Goal: Information Seeking & Learning: Learn about a topic

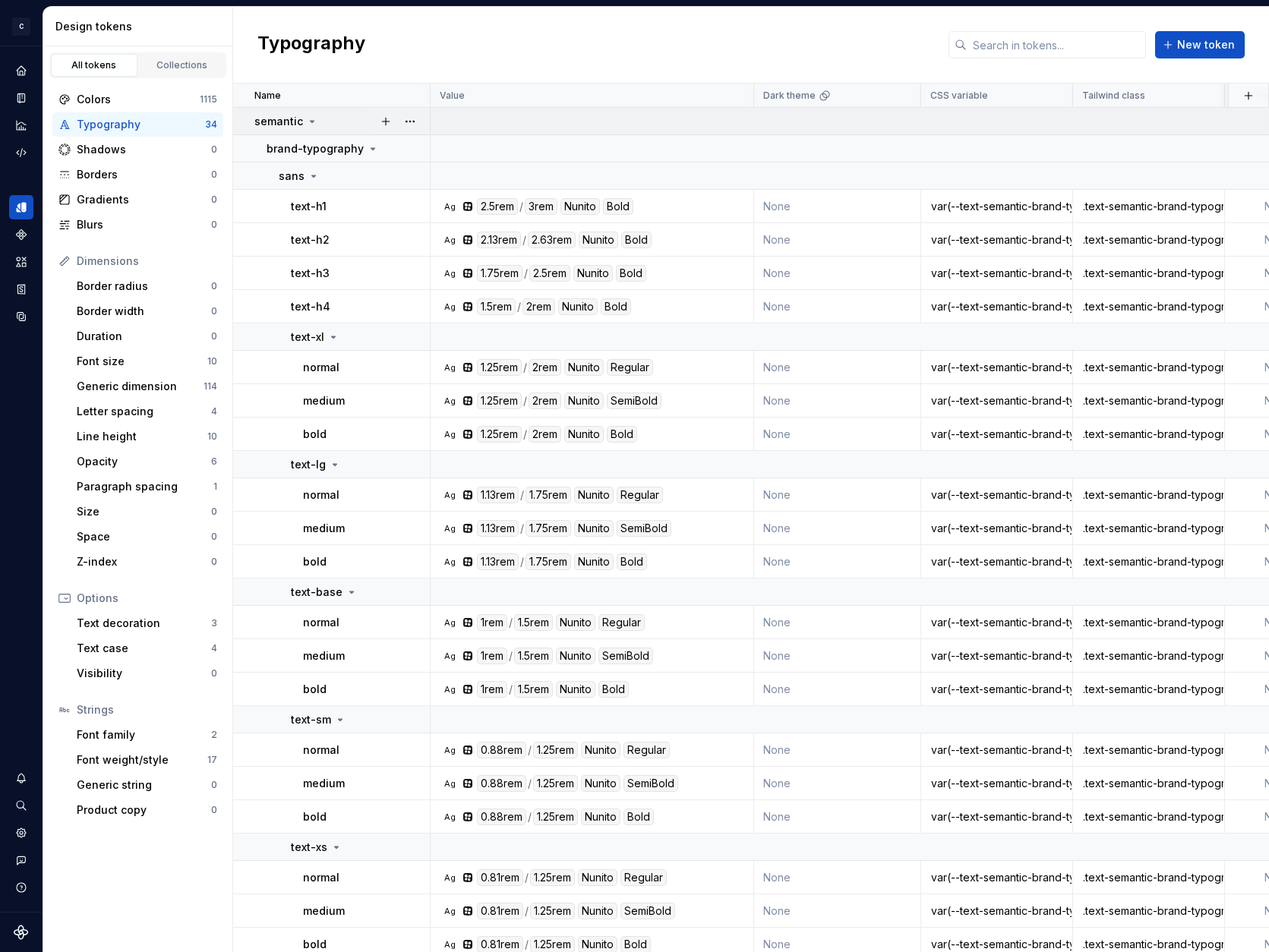
click at [311, 121] on icon at bounding box center [312, 122] width 4 height 2
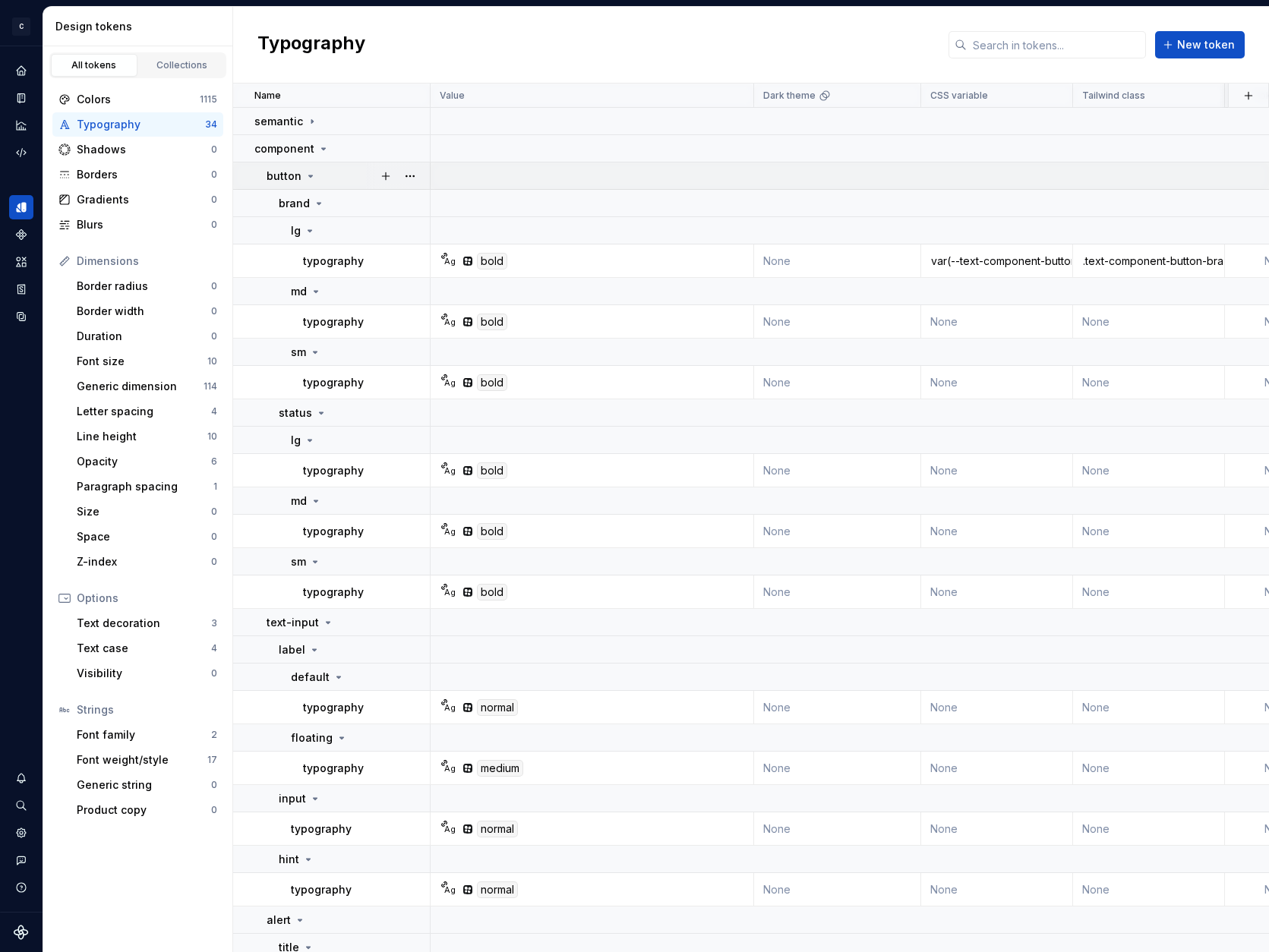
click at [312, 175] on icon at bounding box center [311, 176] width 12 height 12
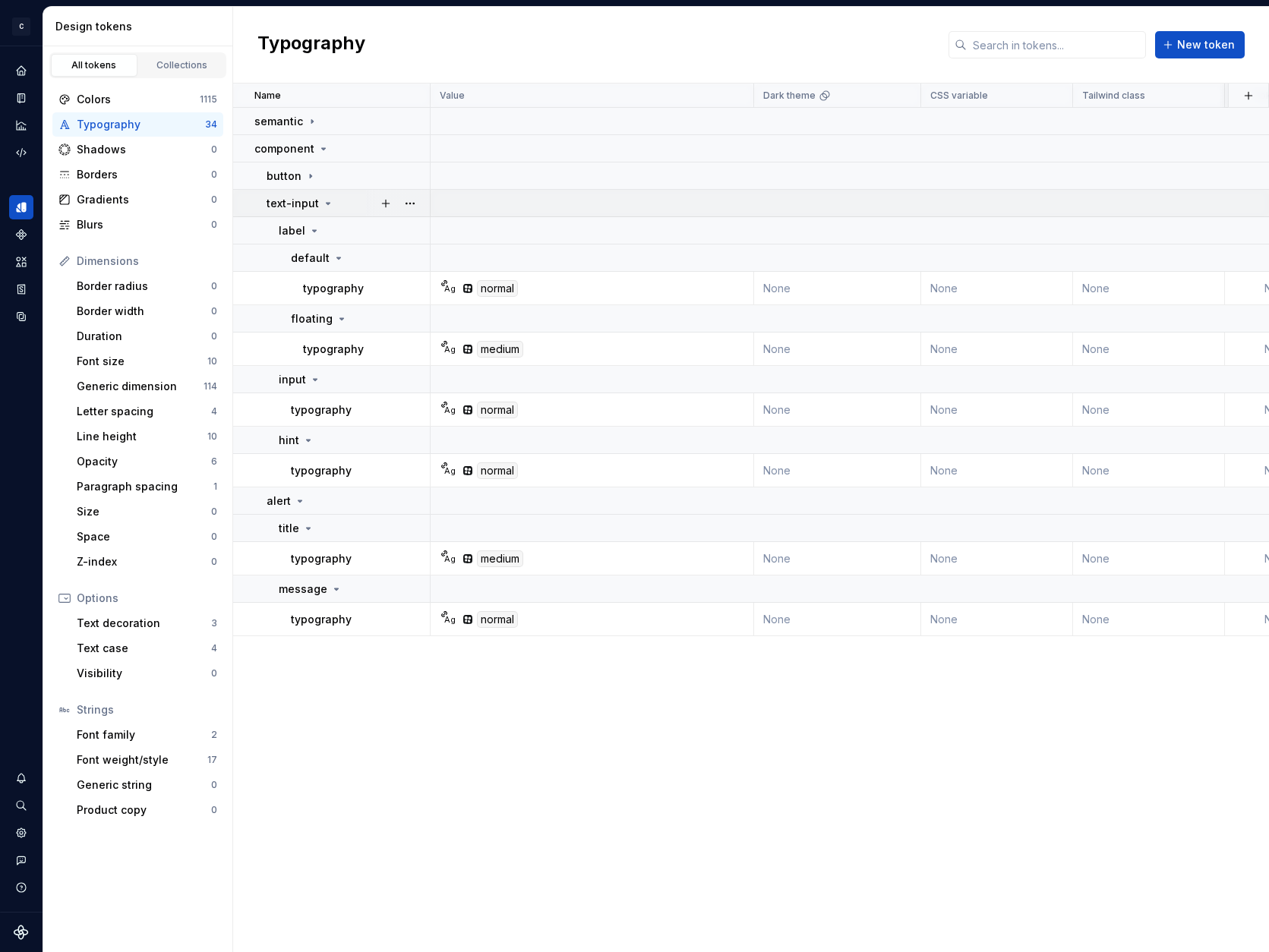
click at [323, 201] on icon at bounding box center [328, 204] width 12 height 12
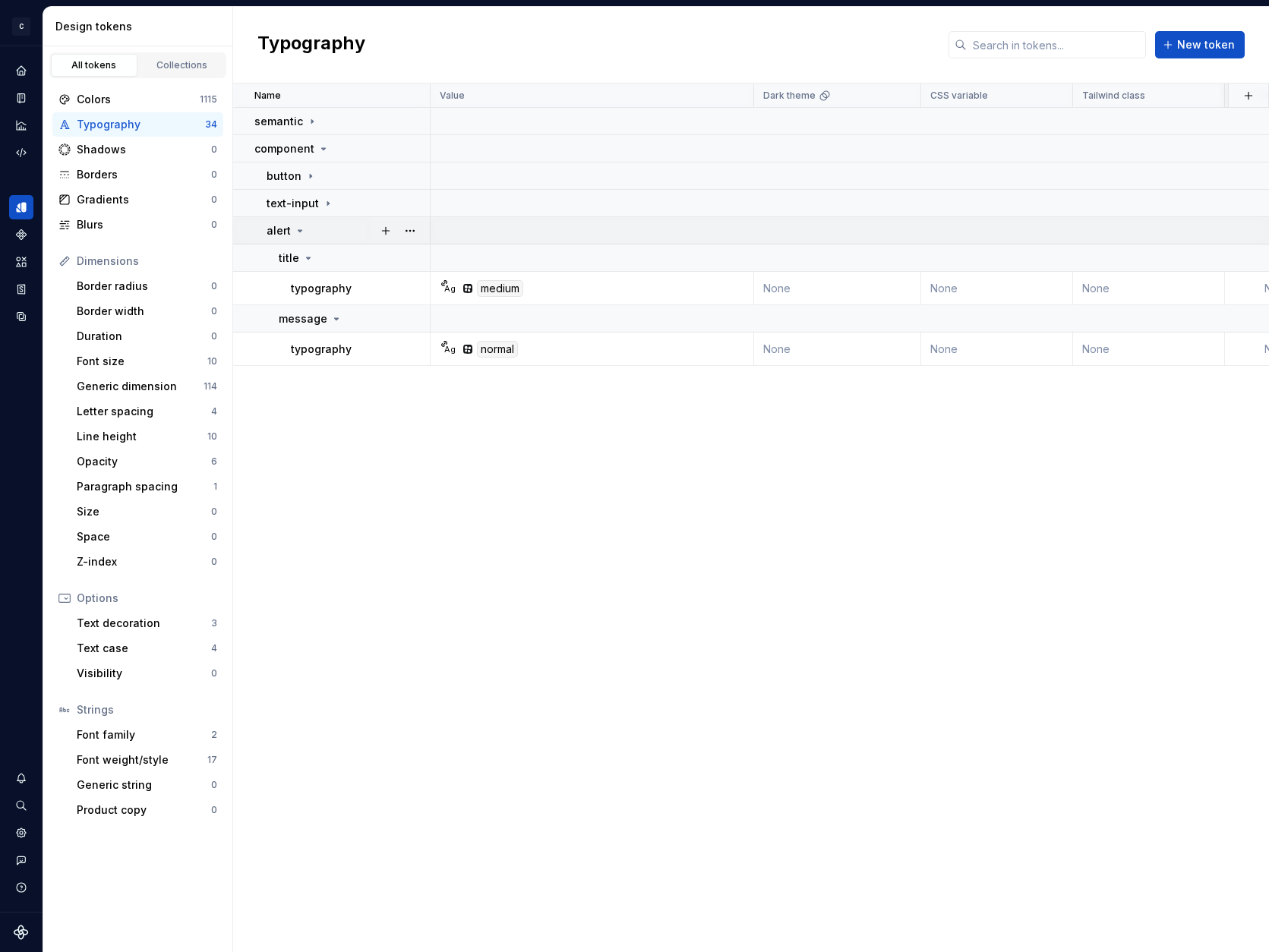
click at [298, 230] on icon at bounding box center [300, 231] width 4 height 2
click at [141, 102] on div "Colors" at bounding box center [138, 99] width 123 height 15
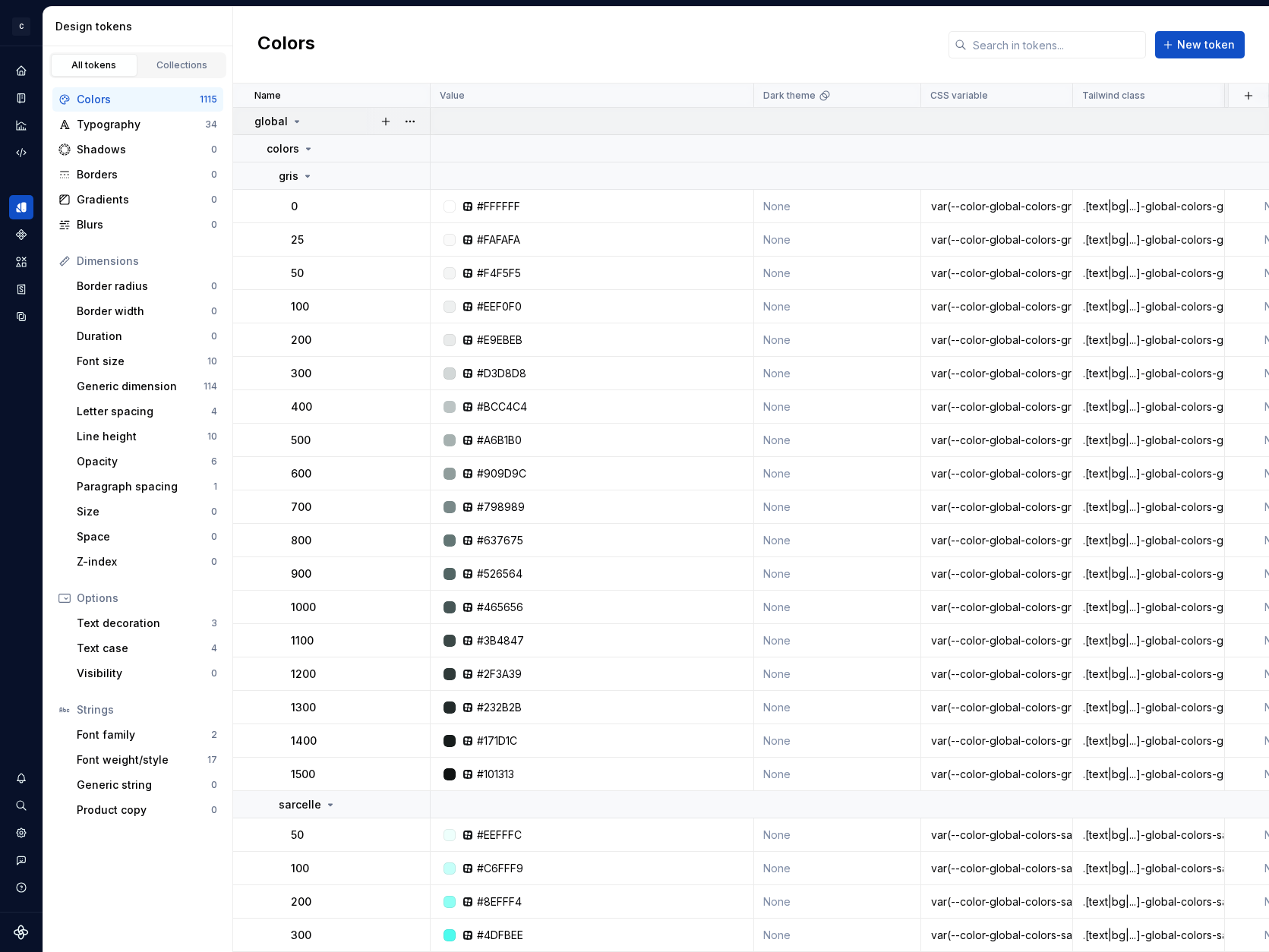
click at [295, 123] on icon at bounding box center [297, 122] width 12 height 12
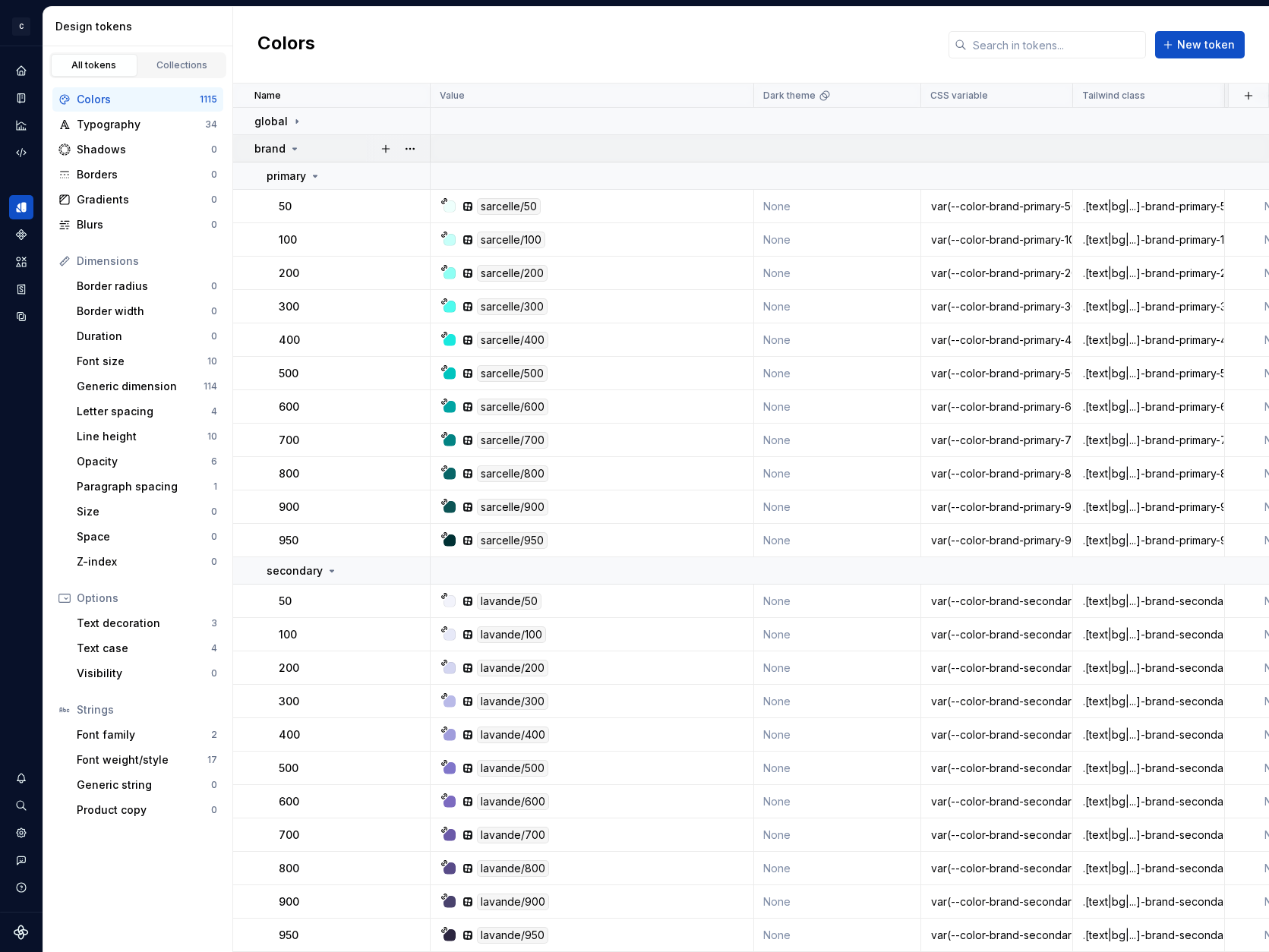
click at [291, 148] on icon at bounding box center [294, 149] width 12 height 12
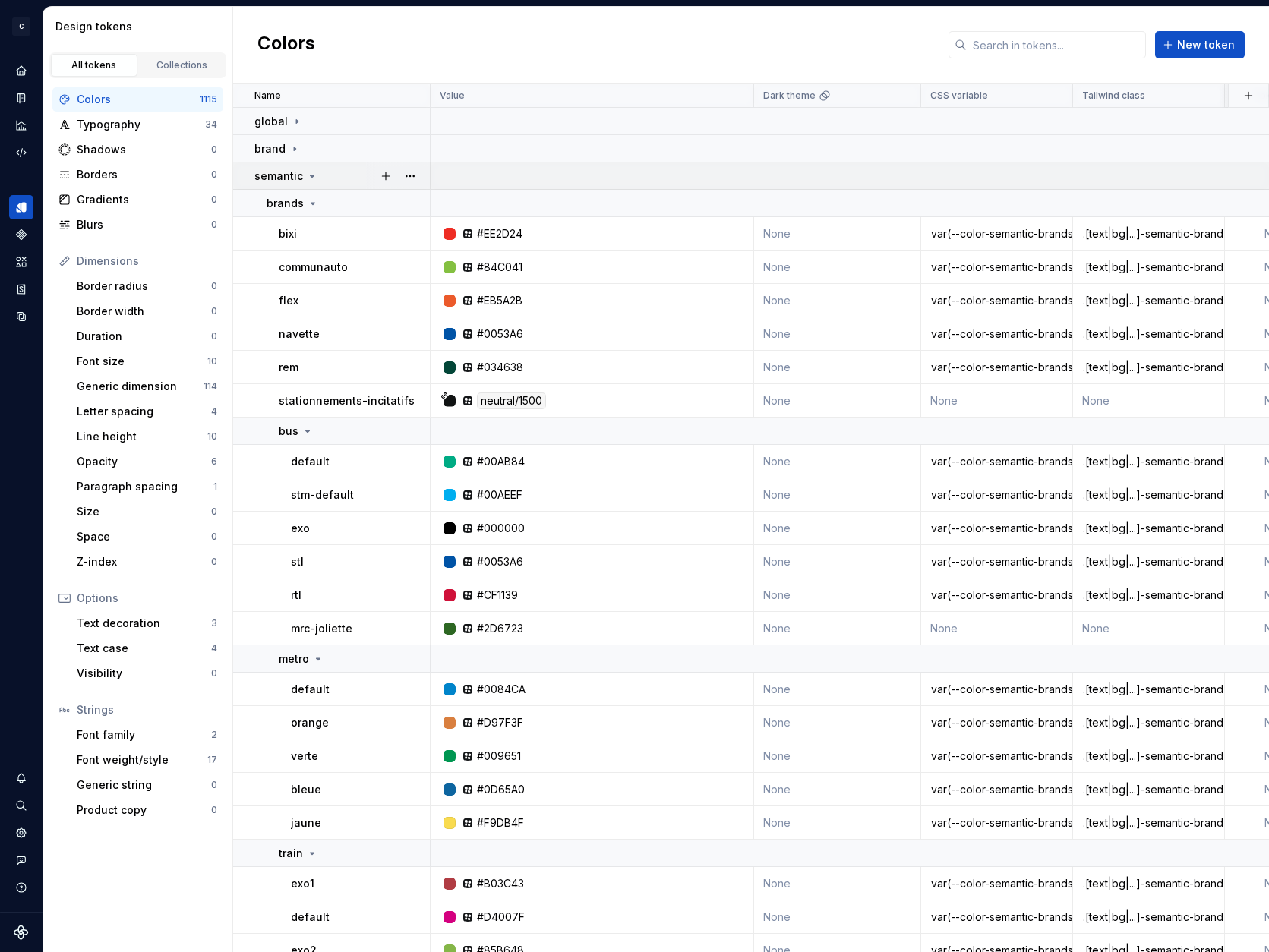
click at [308, 178] on icon at bounding box center [312, 176] width 12 height 12
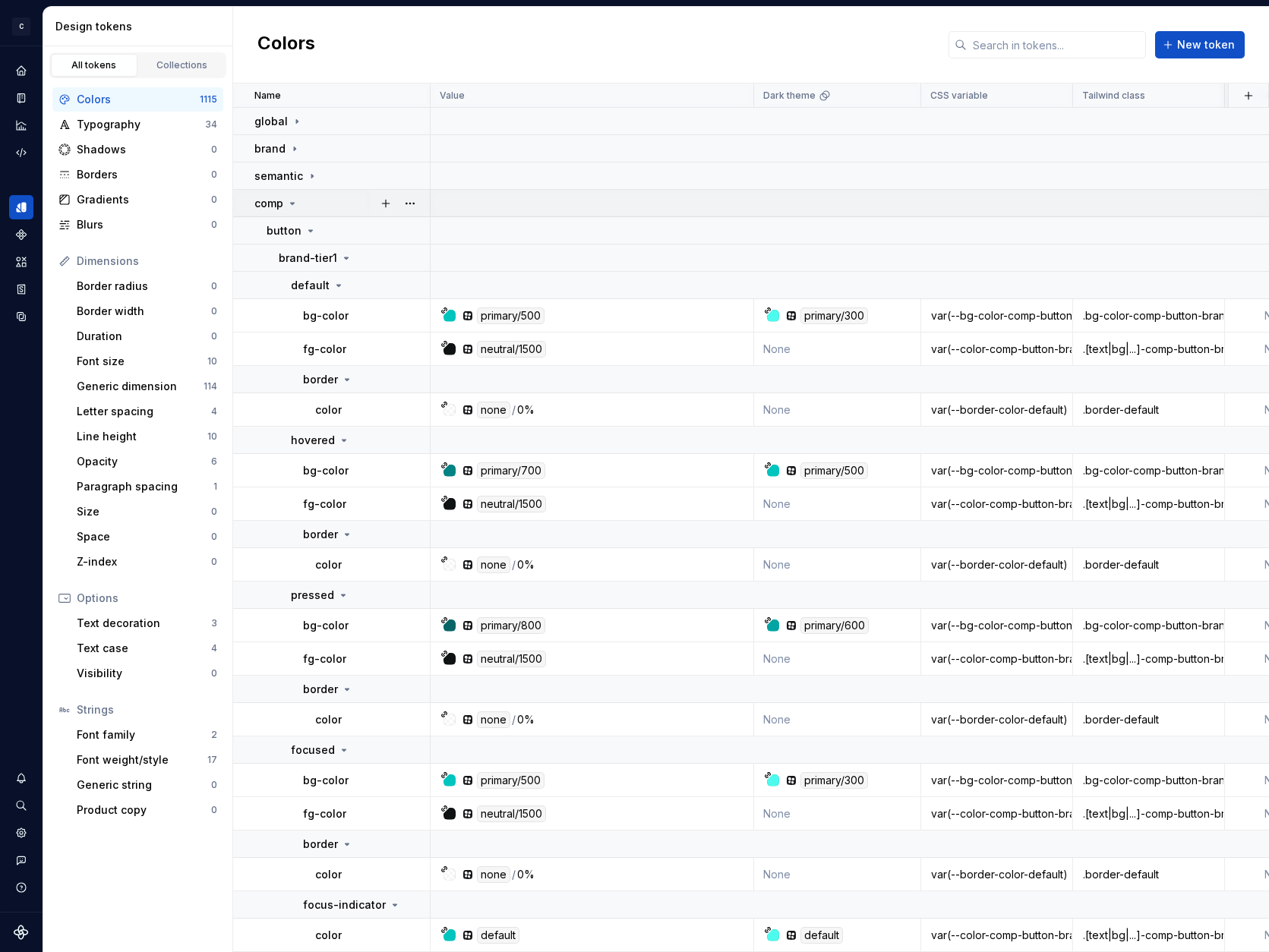
click at [291, 204] on icon at bounding box center [292, 204] width 4 height 2
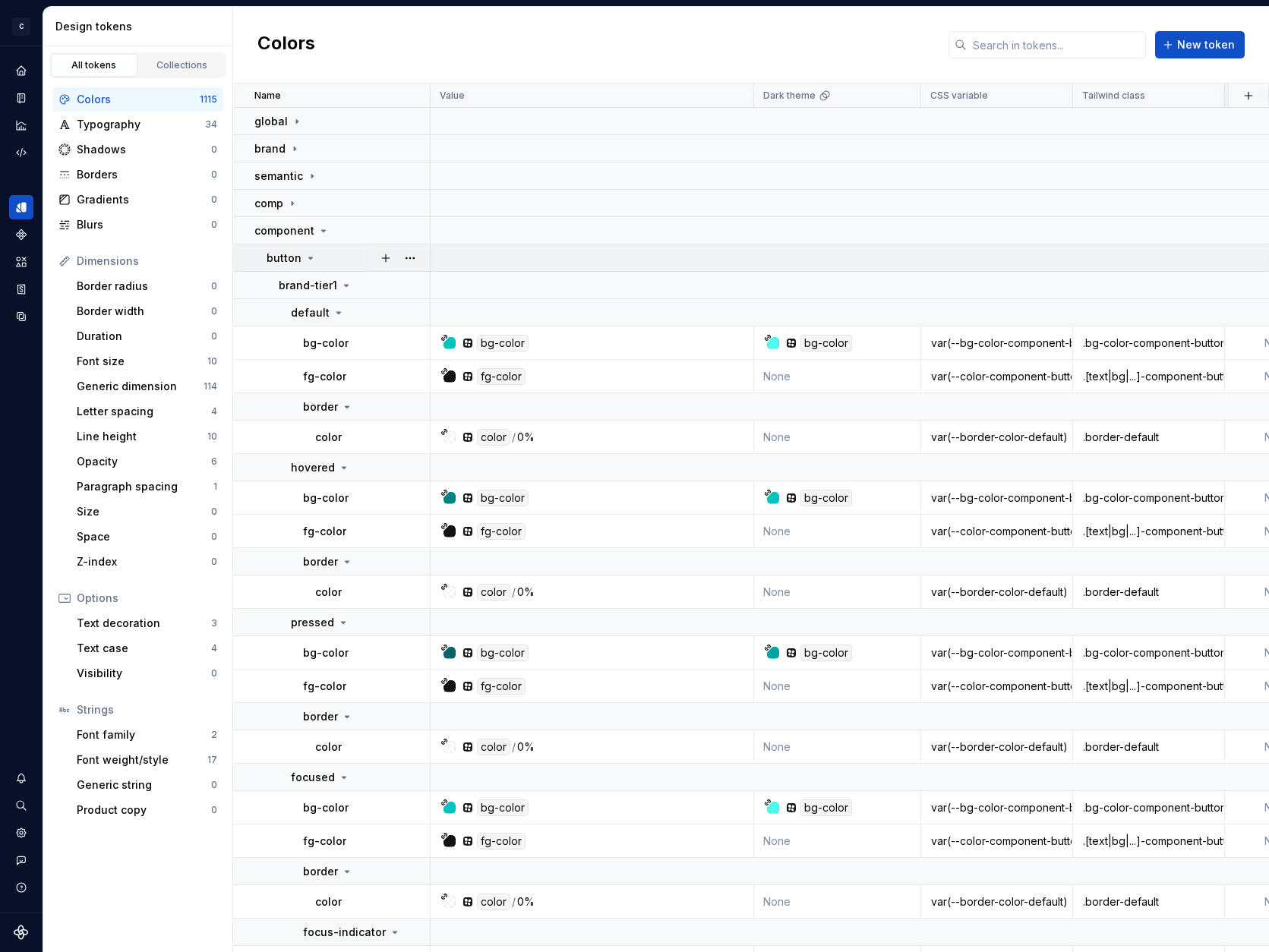
click at [311, 254] on icon at bounding box center [311, 259] width 12 height 12
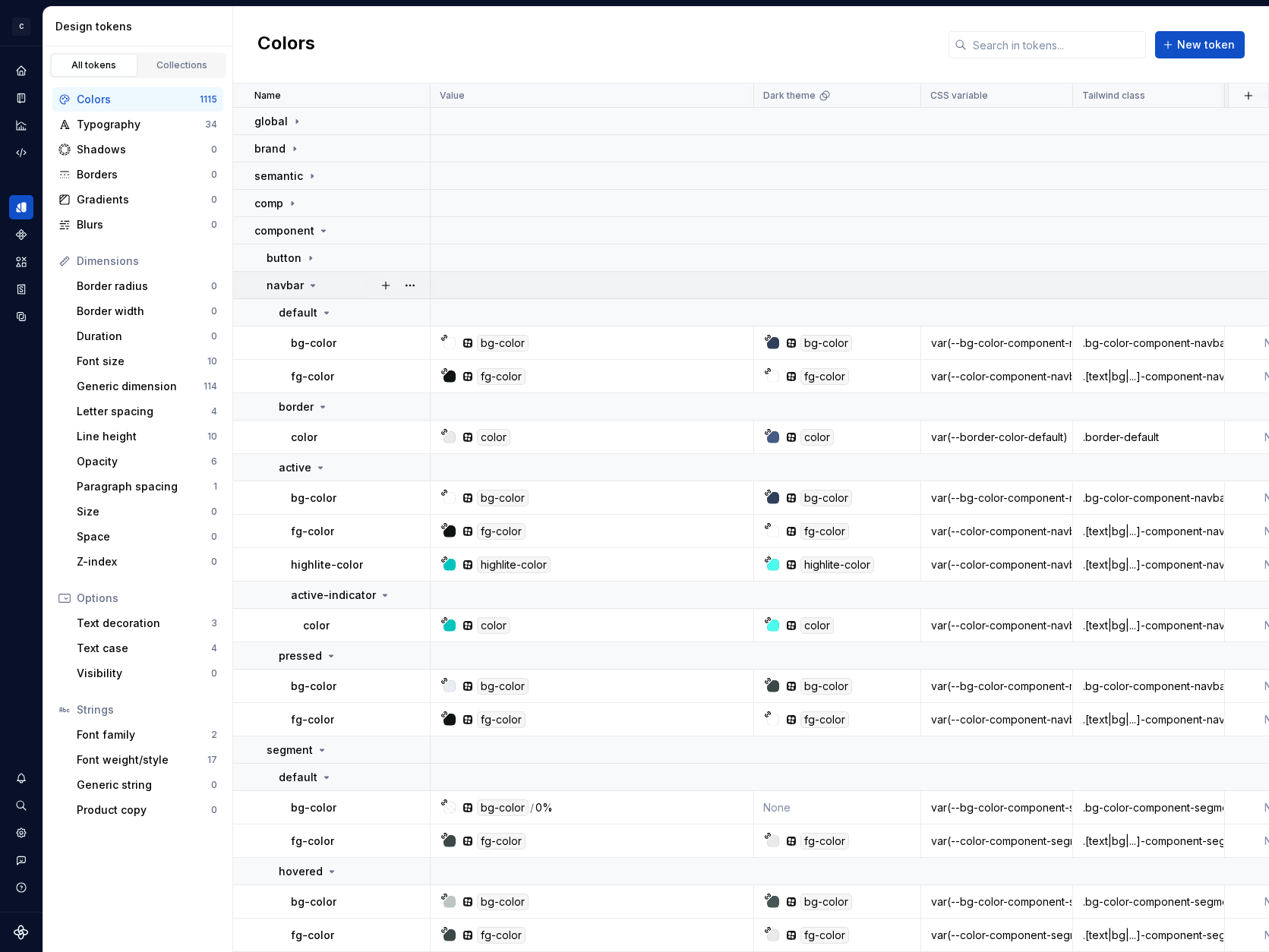
click at [309, 287] on icon at bounding box center [313, 286] width 12 height 12
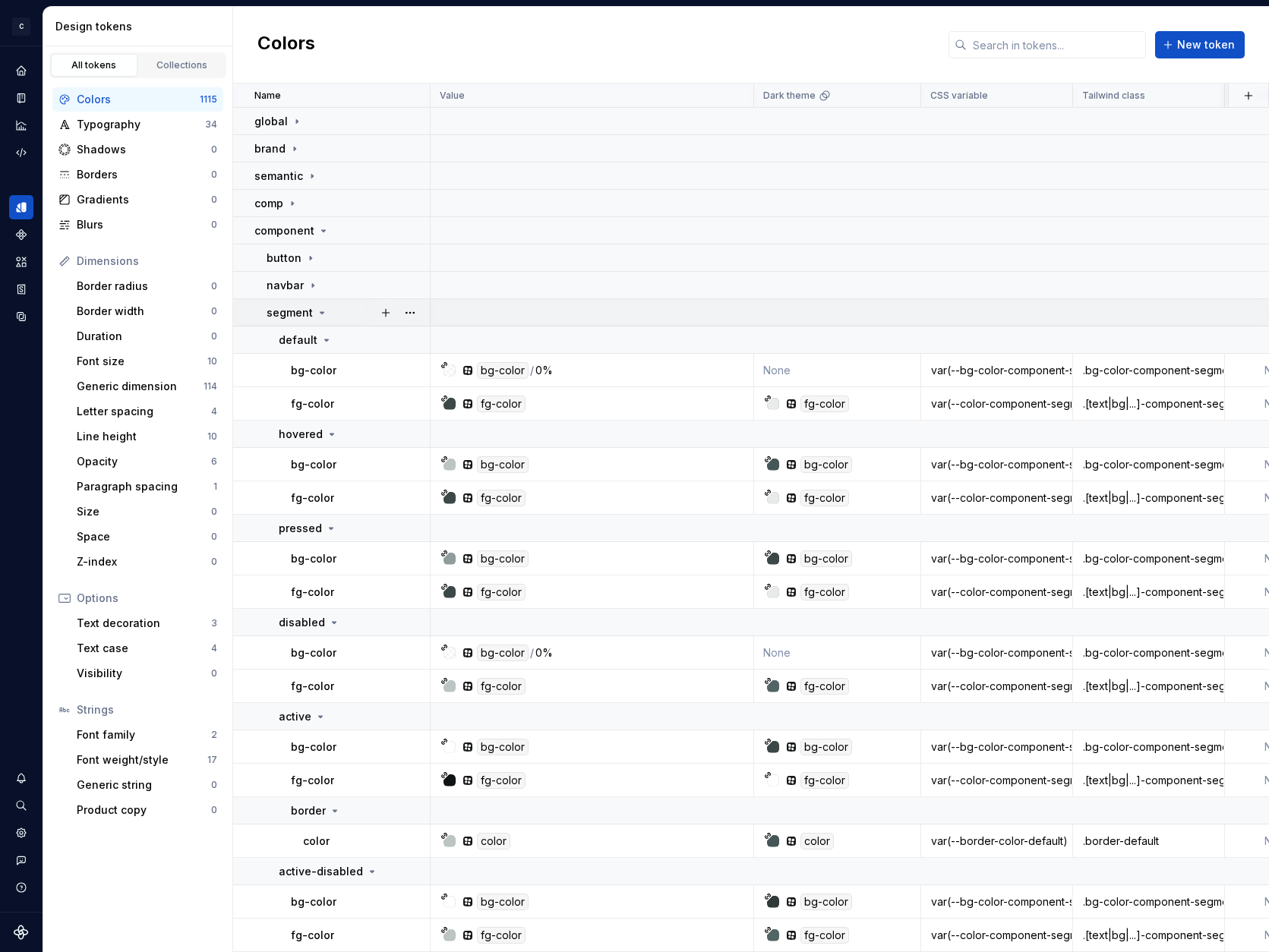
click at [322, 312] on icon at bounding box center [322, 313] width 4 height 2
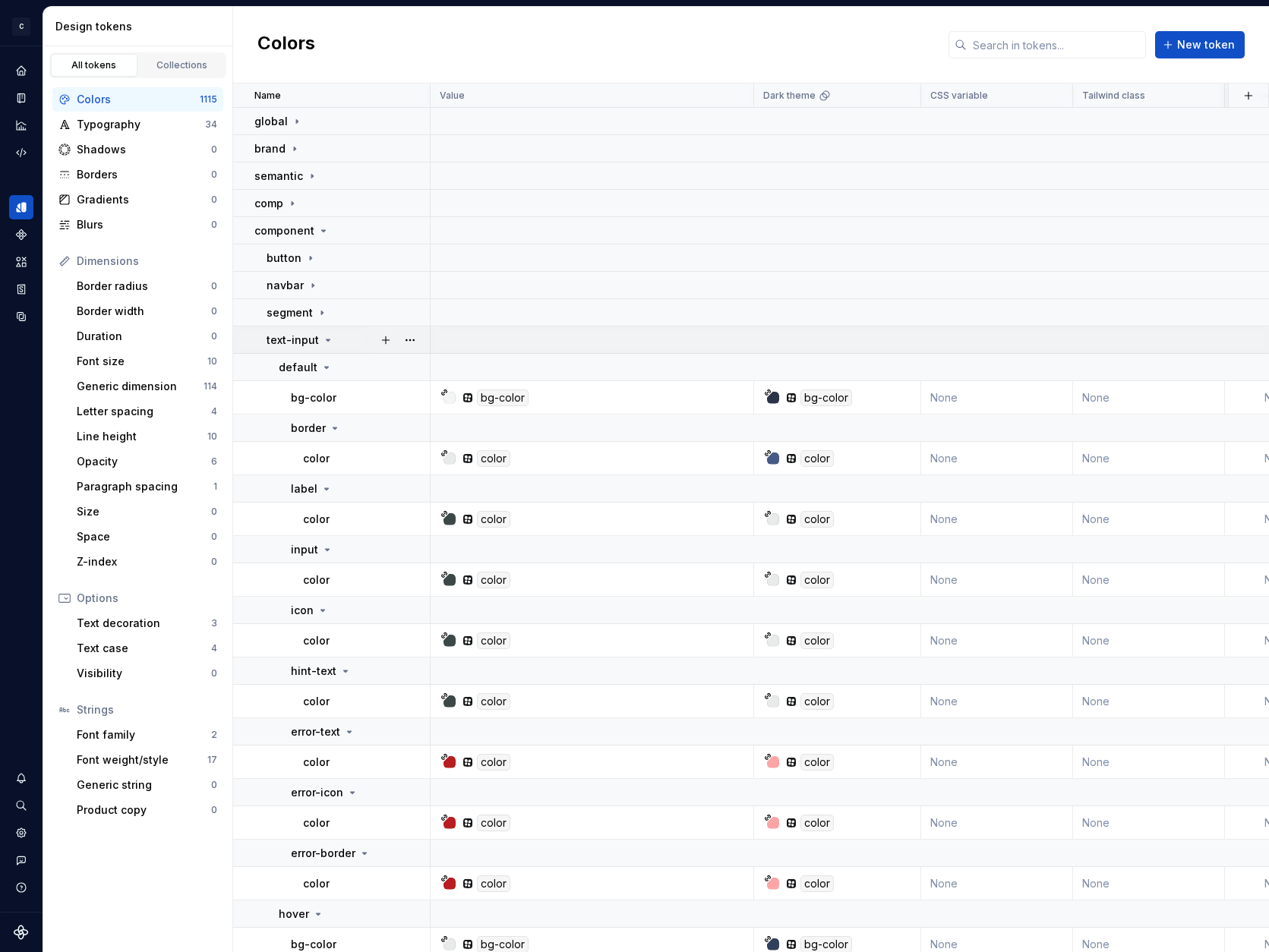
click at [322, 339] on icon at bounding box center [328, 341] width 12 height 12
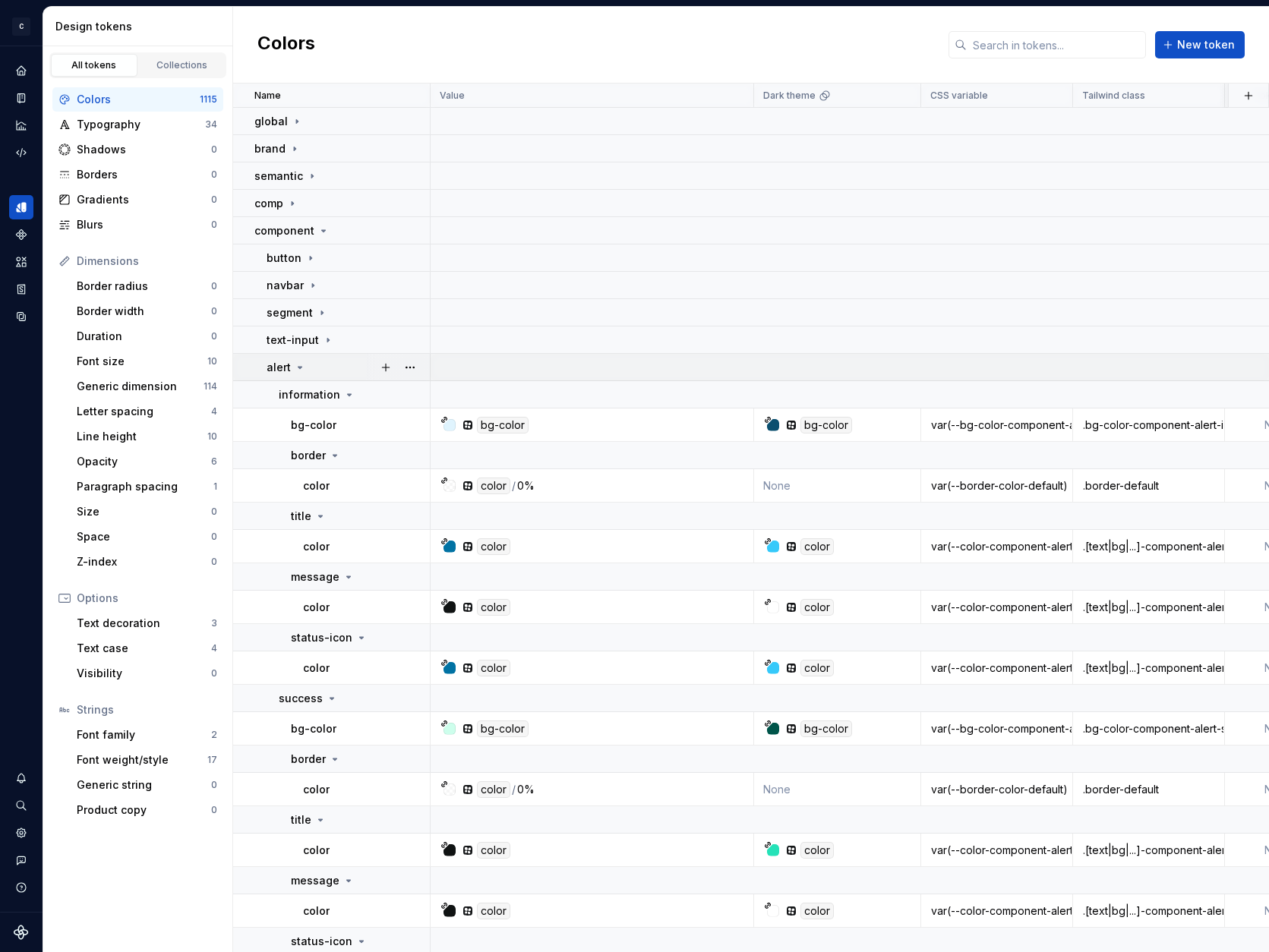
click at [300, 365] on icon at bounding box center [300, 368] width 12 height 12
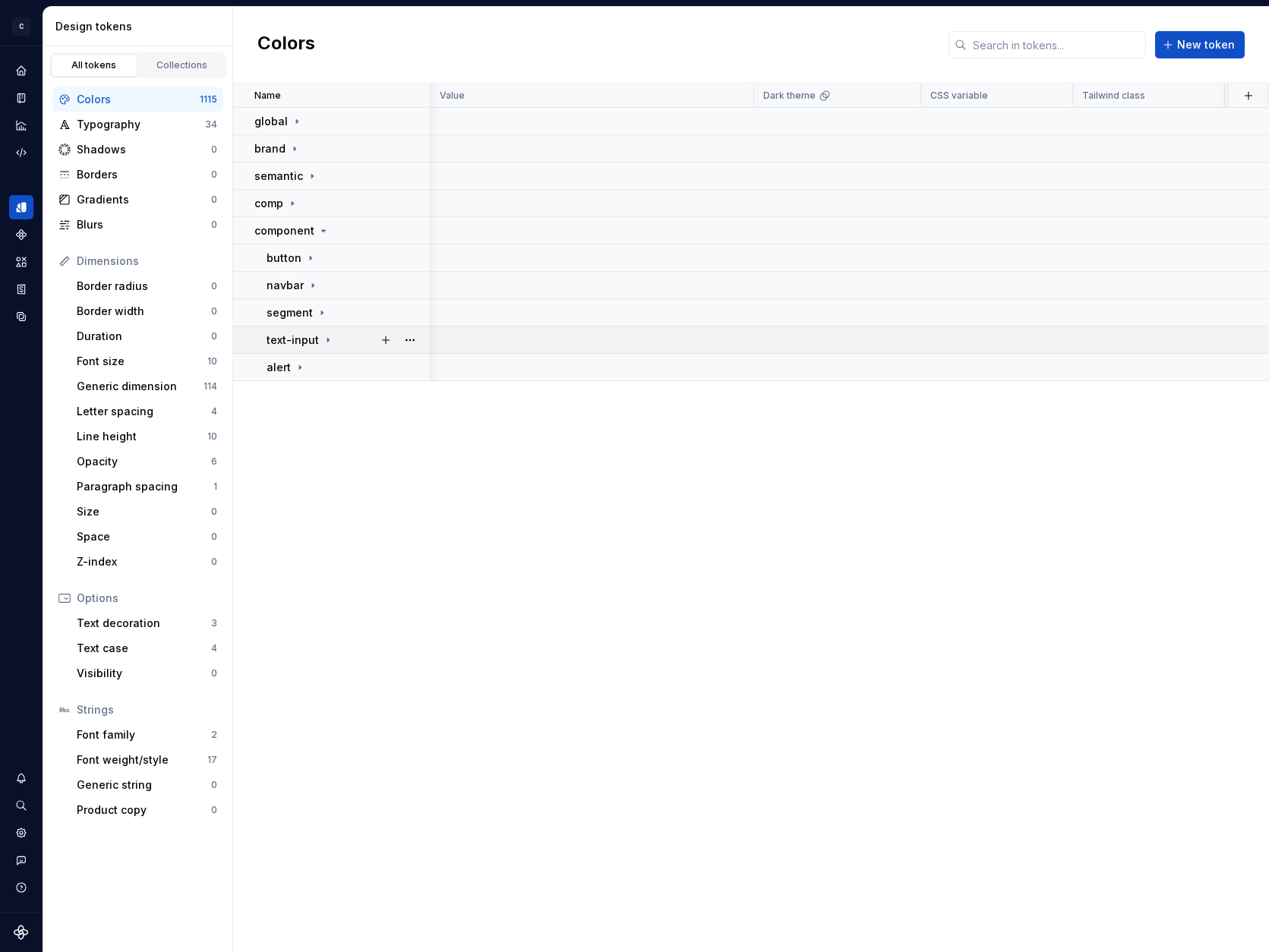
scroll to position [0, 1]
click at [322, 338] on icon at bounding box center [328, 341] width 12 height 12
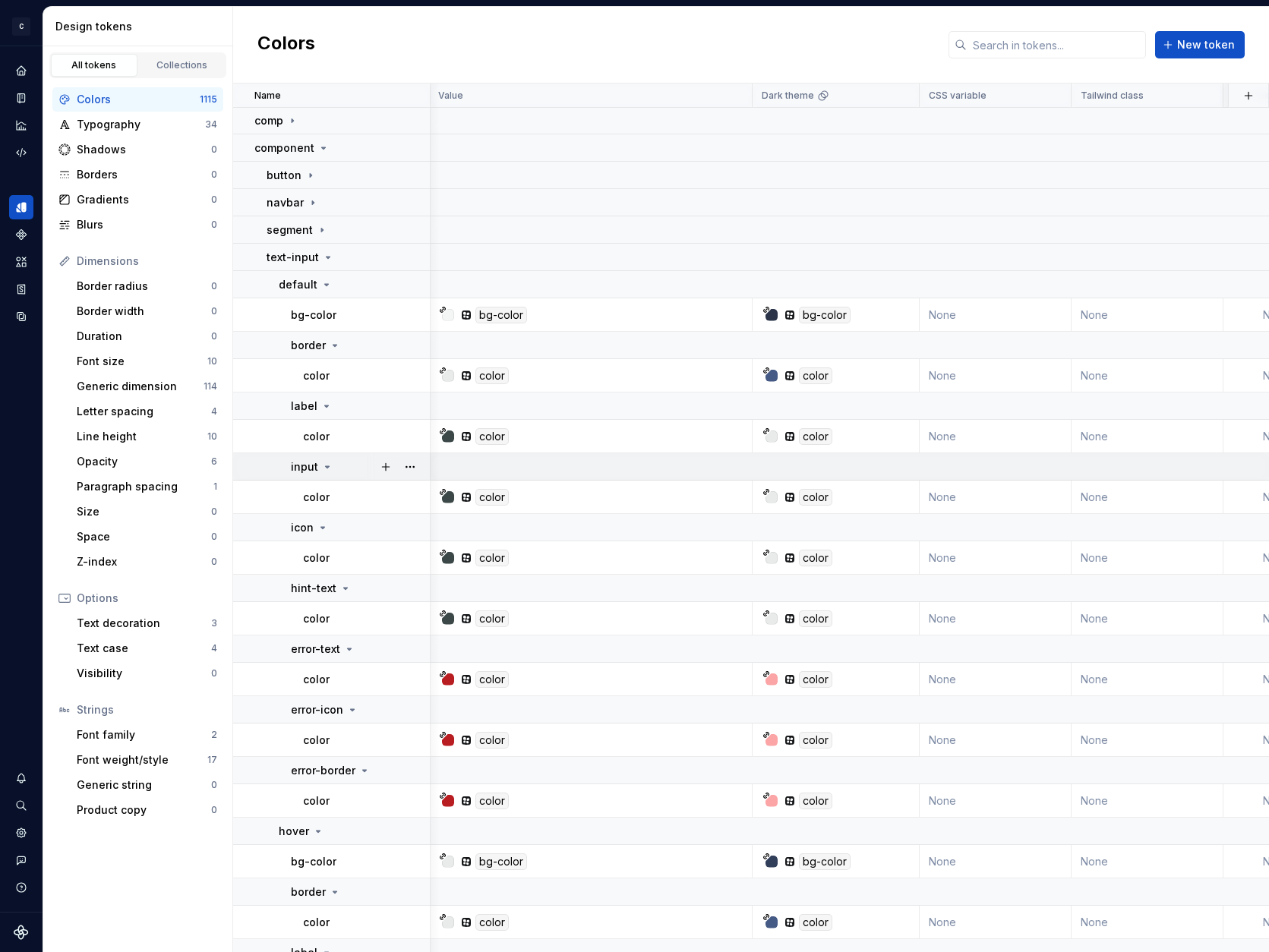
scroll to position [70, 2]
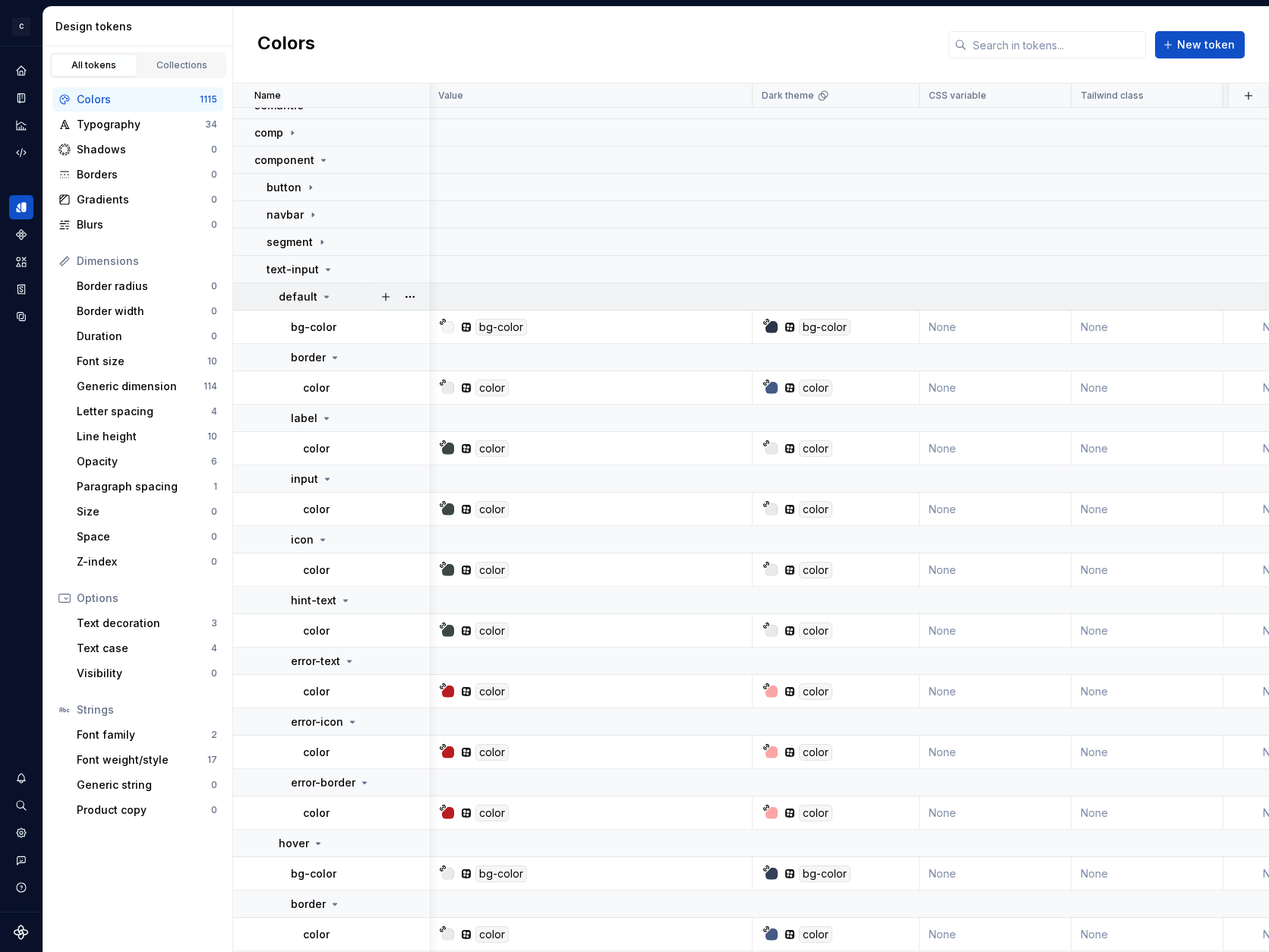
click at [323, 298] on icon at bounding box center [326, 297] width 12 height 12
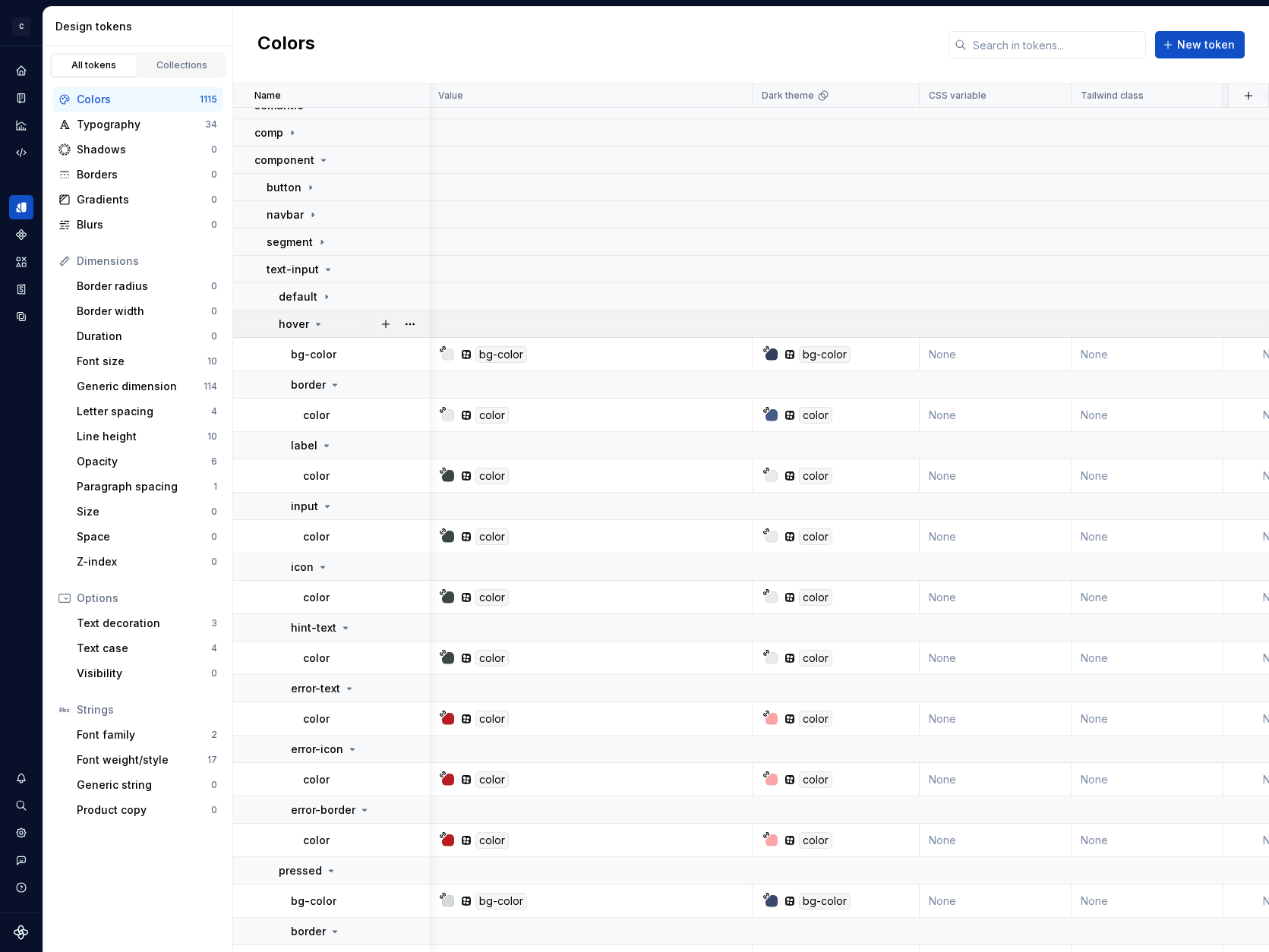
click at [316, 323] on icon at bounding box center [318, 324] width 4 height 2
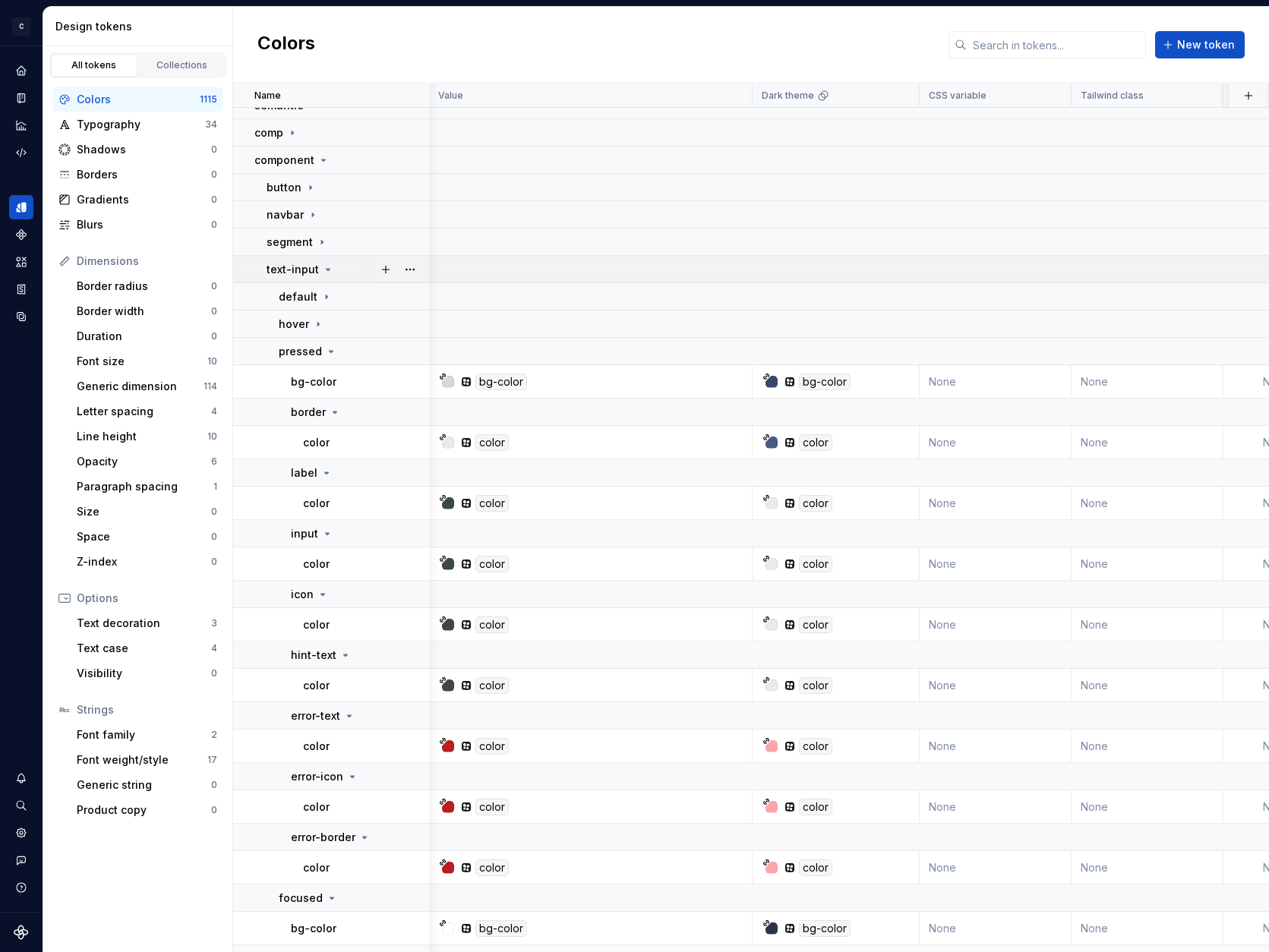
click at [326, 269] on icon at bounding box center [328, 269] width 4 height 2
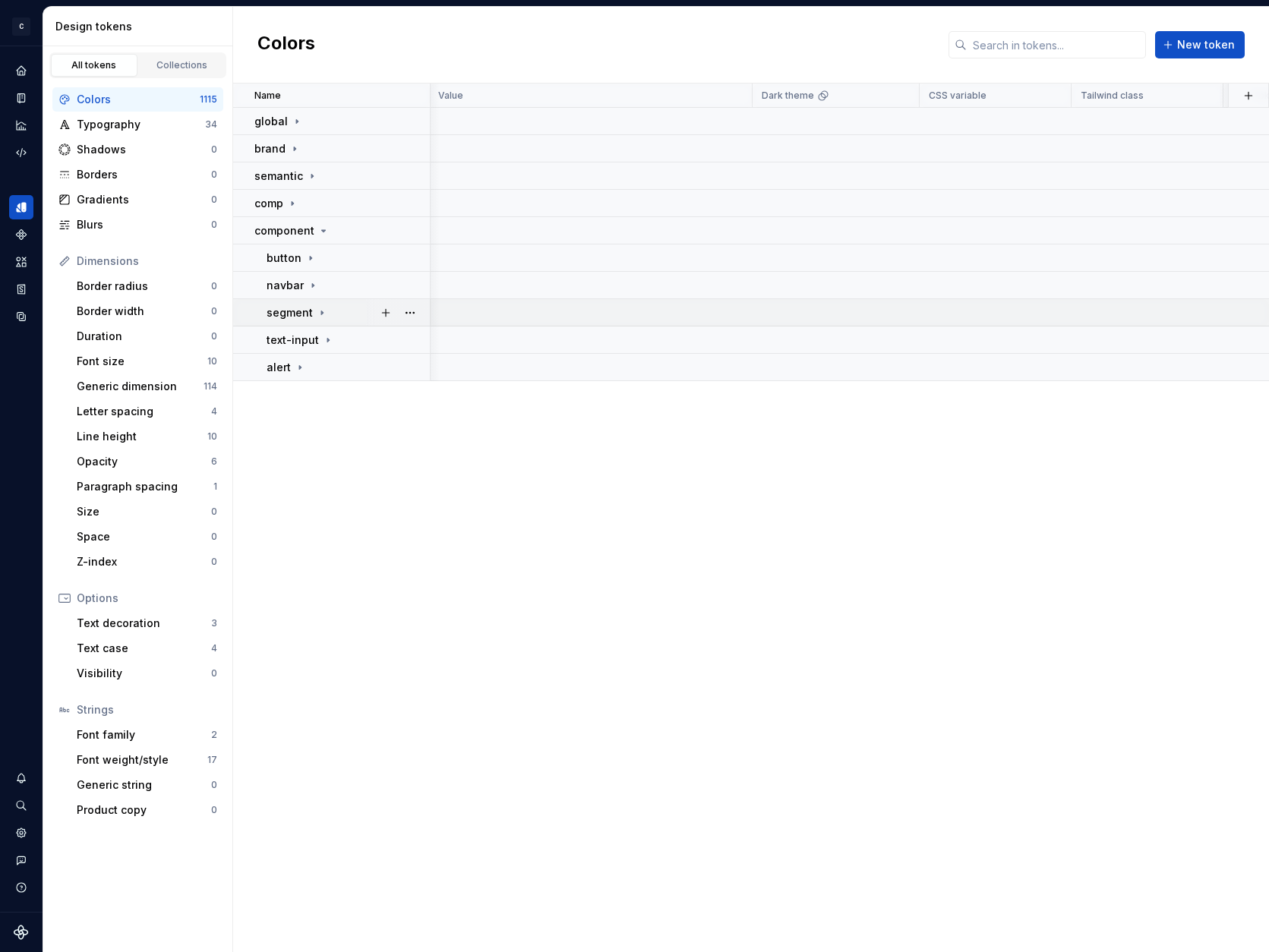
click at [321, 313] on icon at bounding box center [322, 312] width 2 height 4
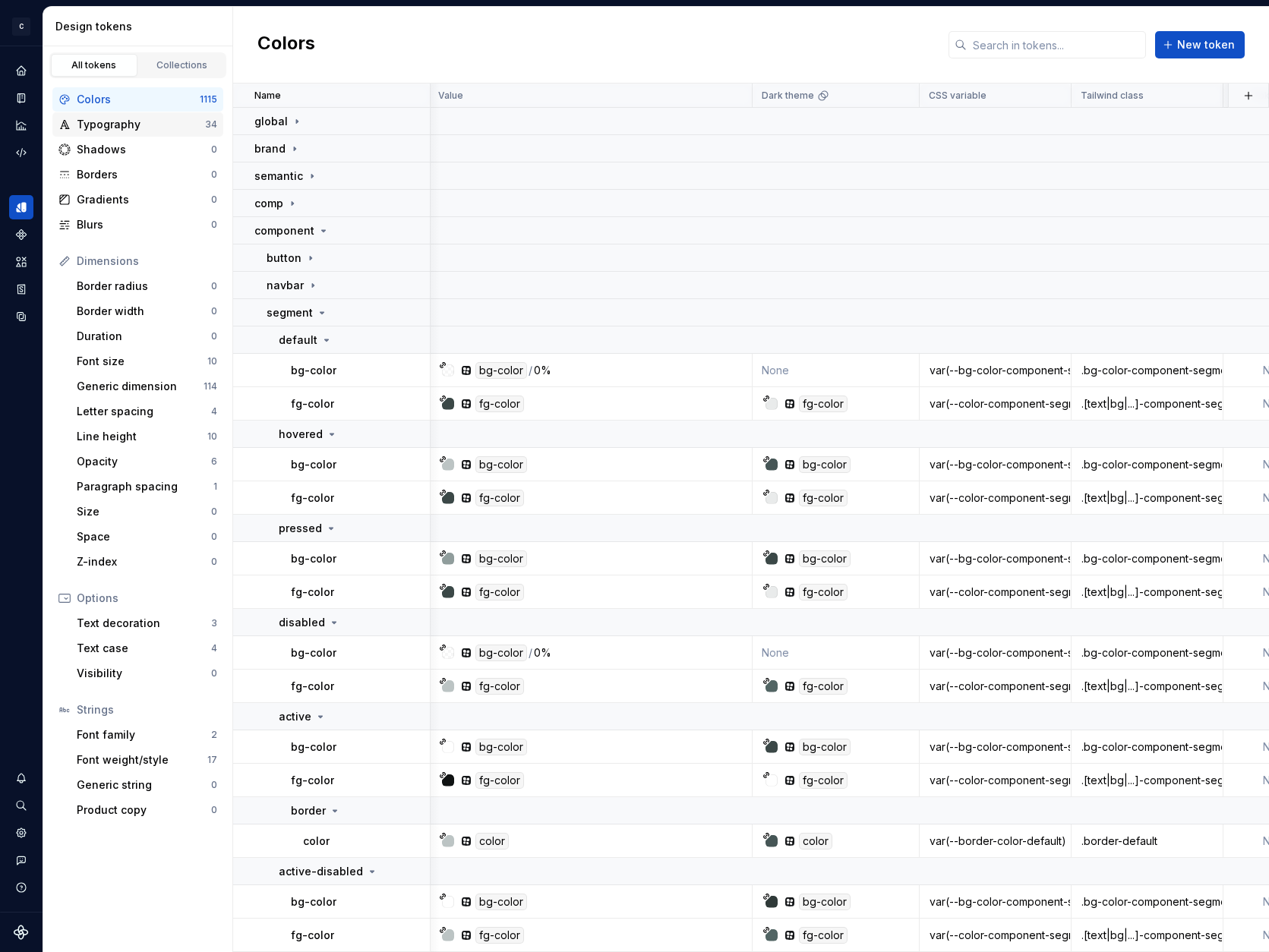
click at [137, 129] on div "Typography" at bounding box center [141, 124] width 128 height 15
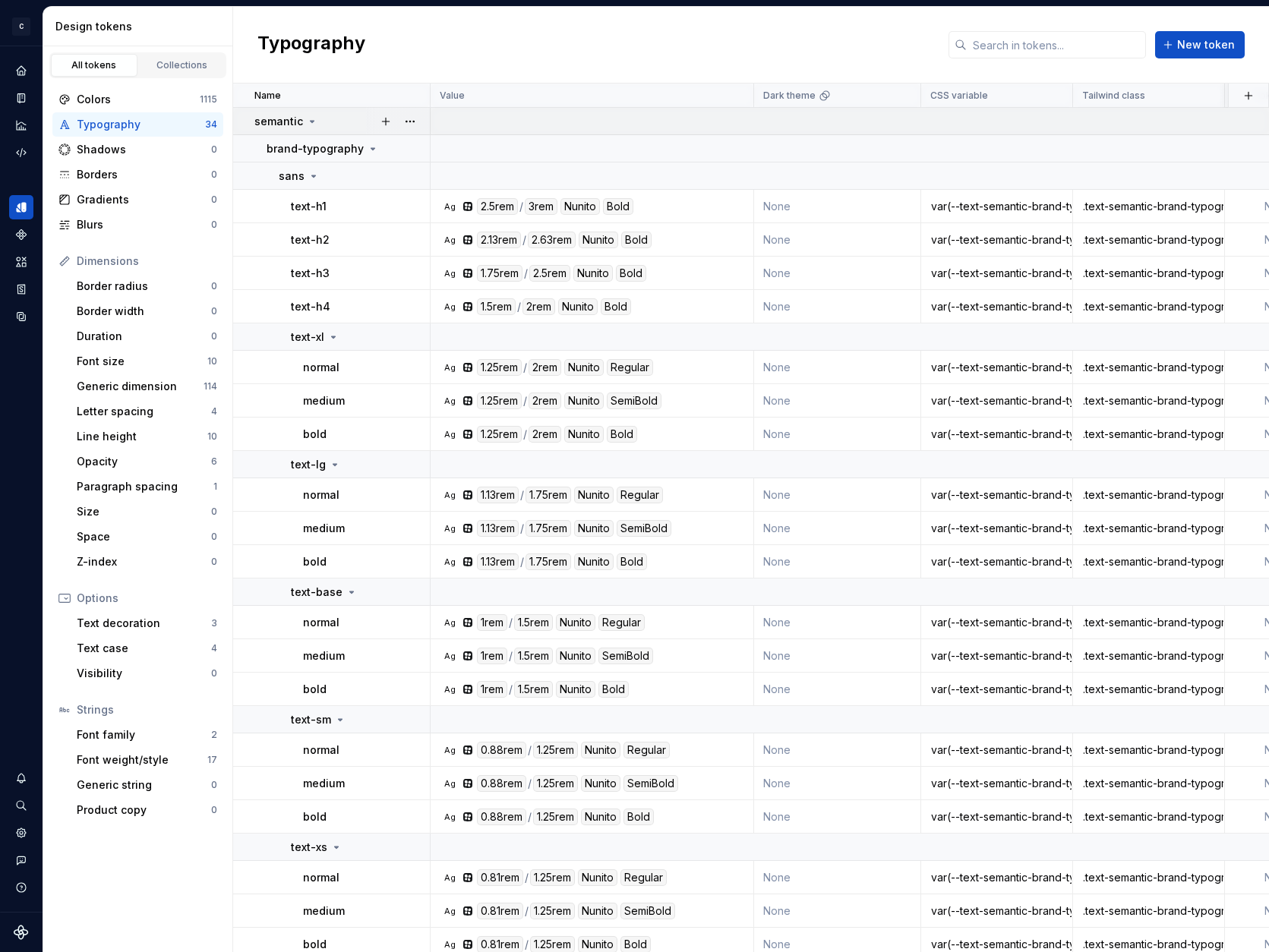
click at [311, 119] on icon at bounding box center [312, 122] width 12 height 12
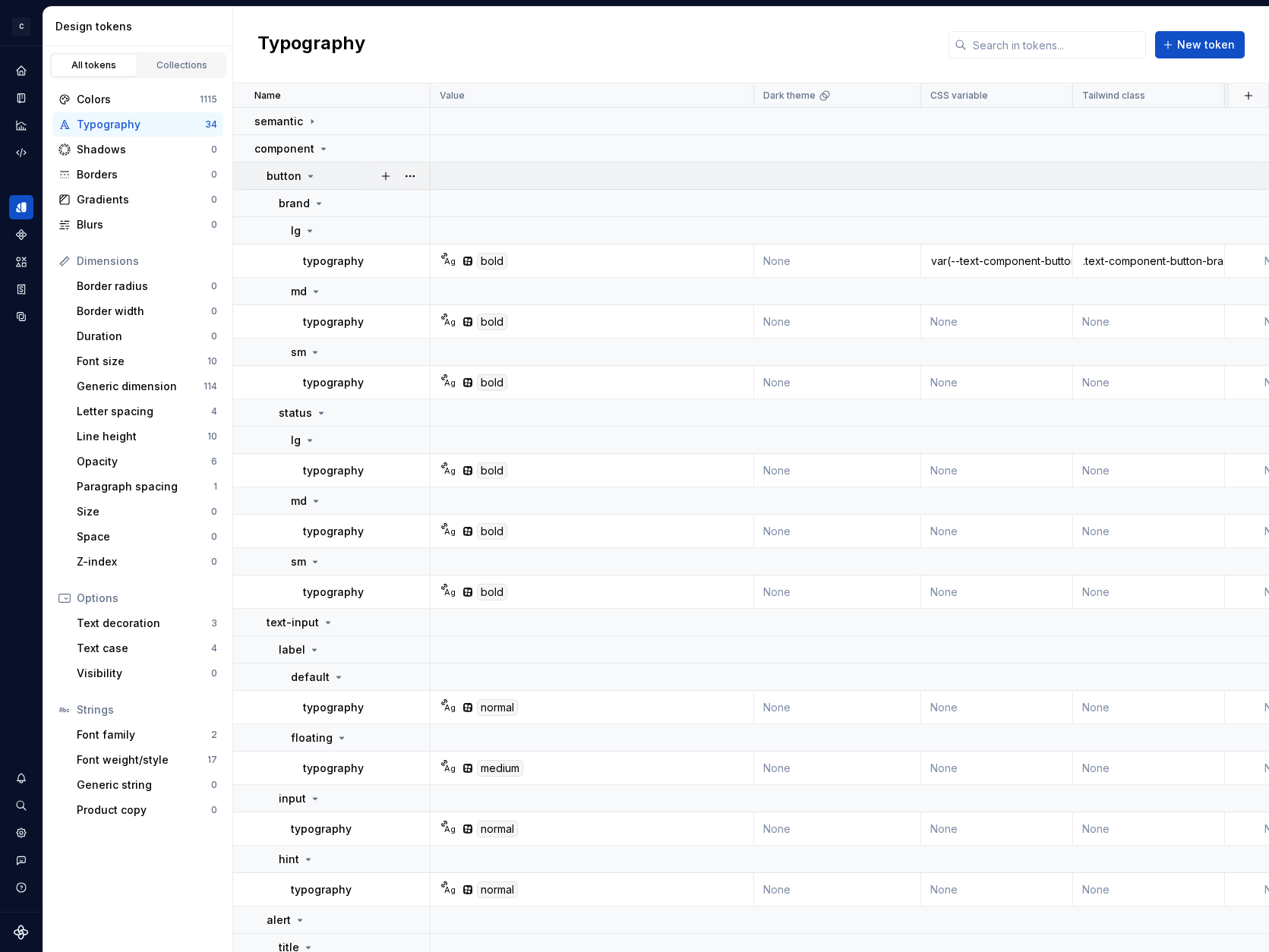
click at [311, 174] on icon at bounding box center [311, 176] width 12 height 12
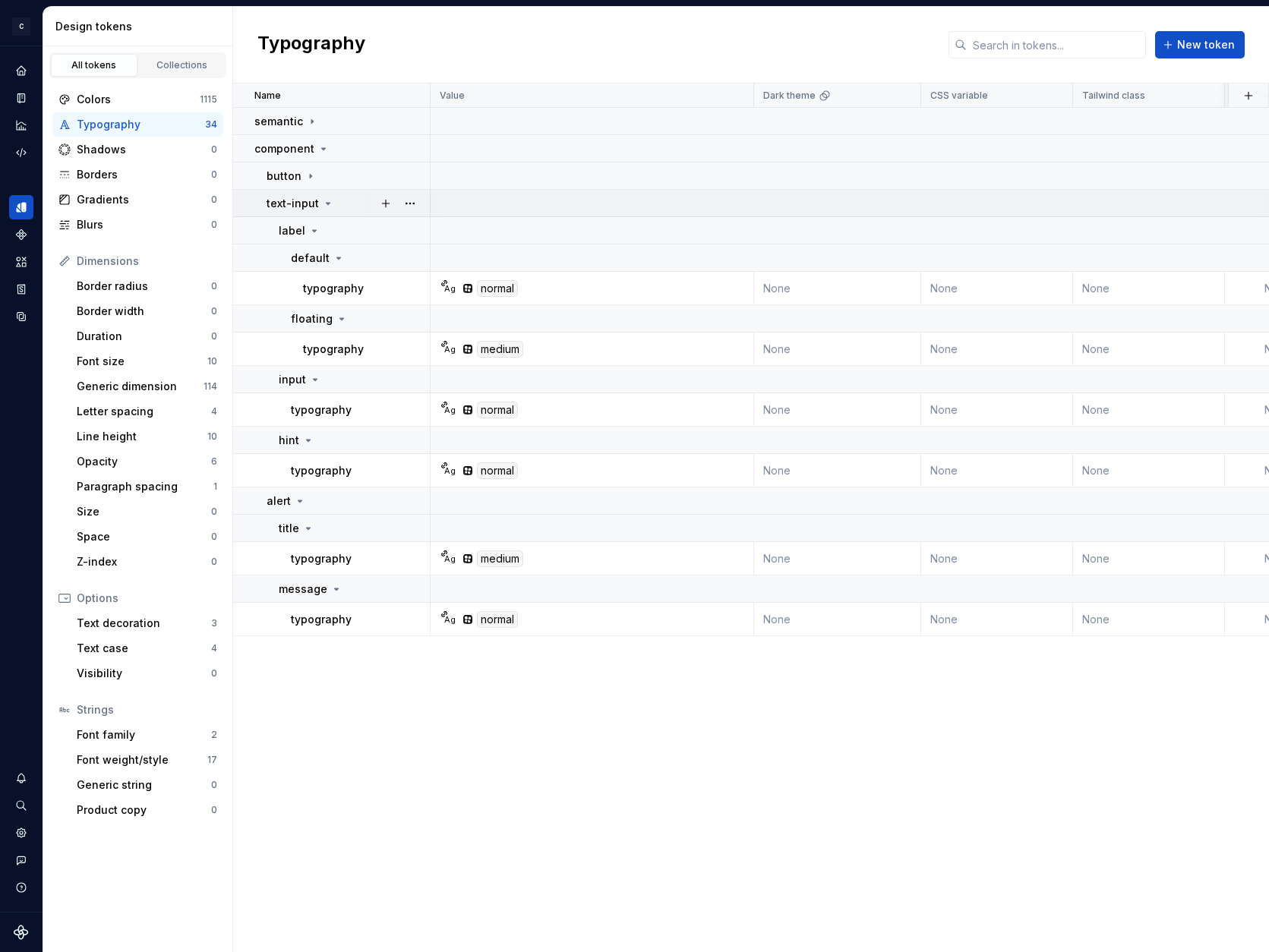
click at [326, 203] on icon at bounding box center [328, 204] width 4 height 2
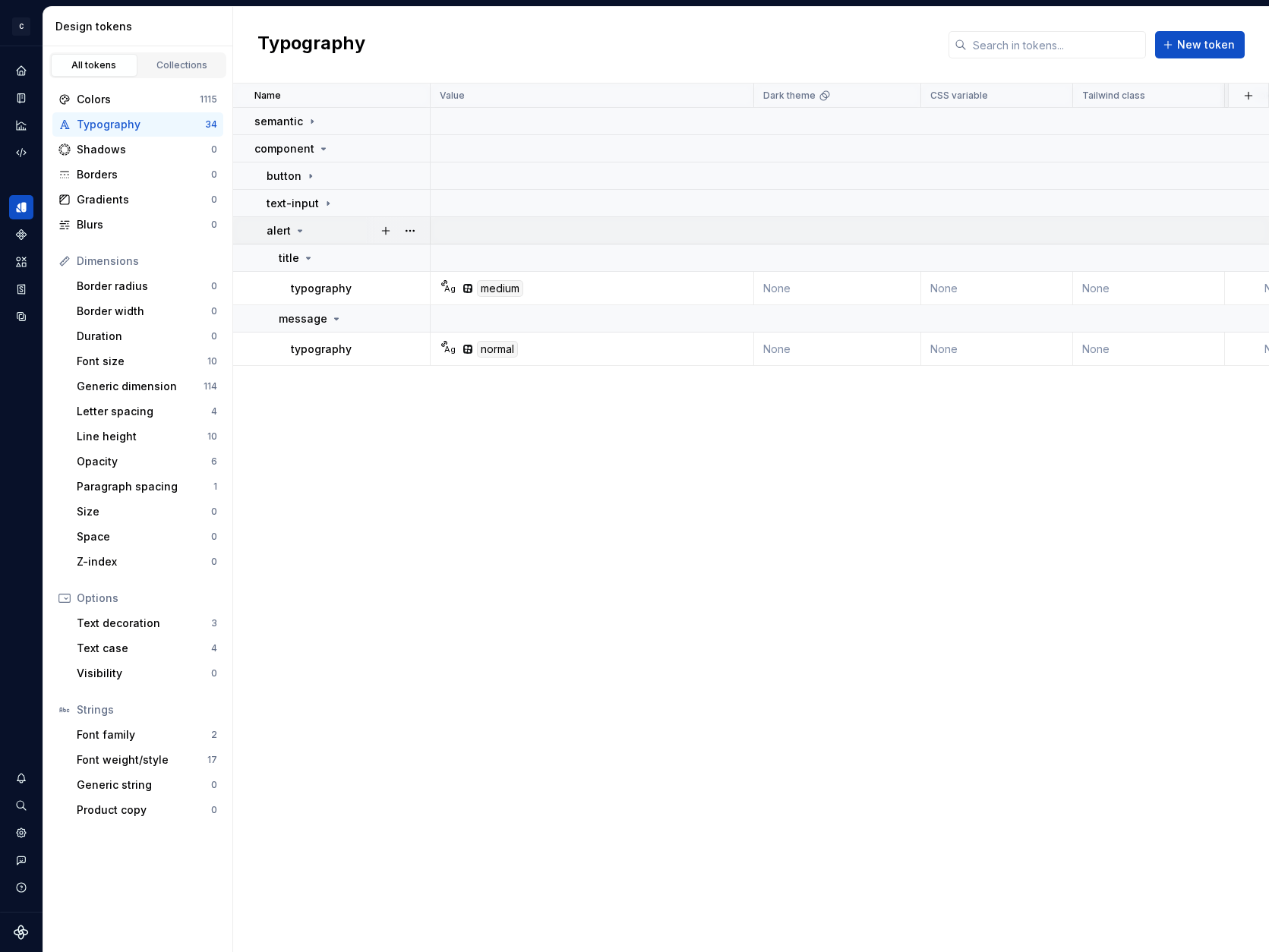
click at [298, 231] on icon at bounding box center [300, 231] width 4 height 2
click at [307, 175] on icon at bounding box center [311, 176] width 12 height 12
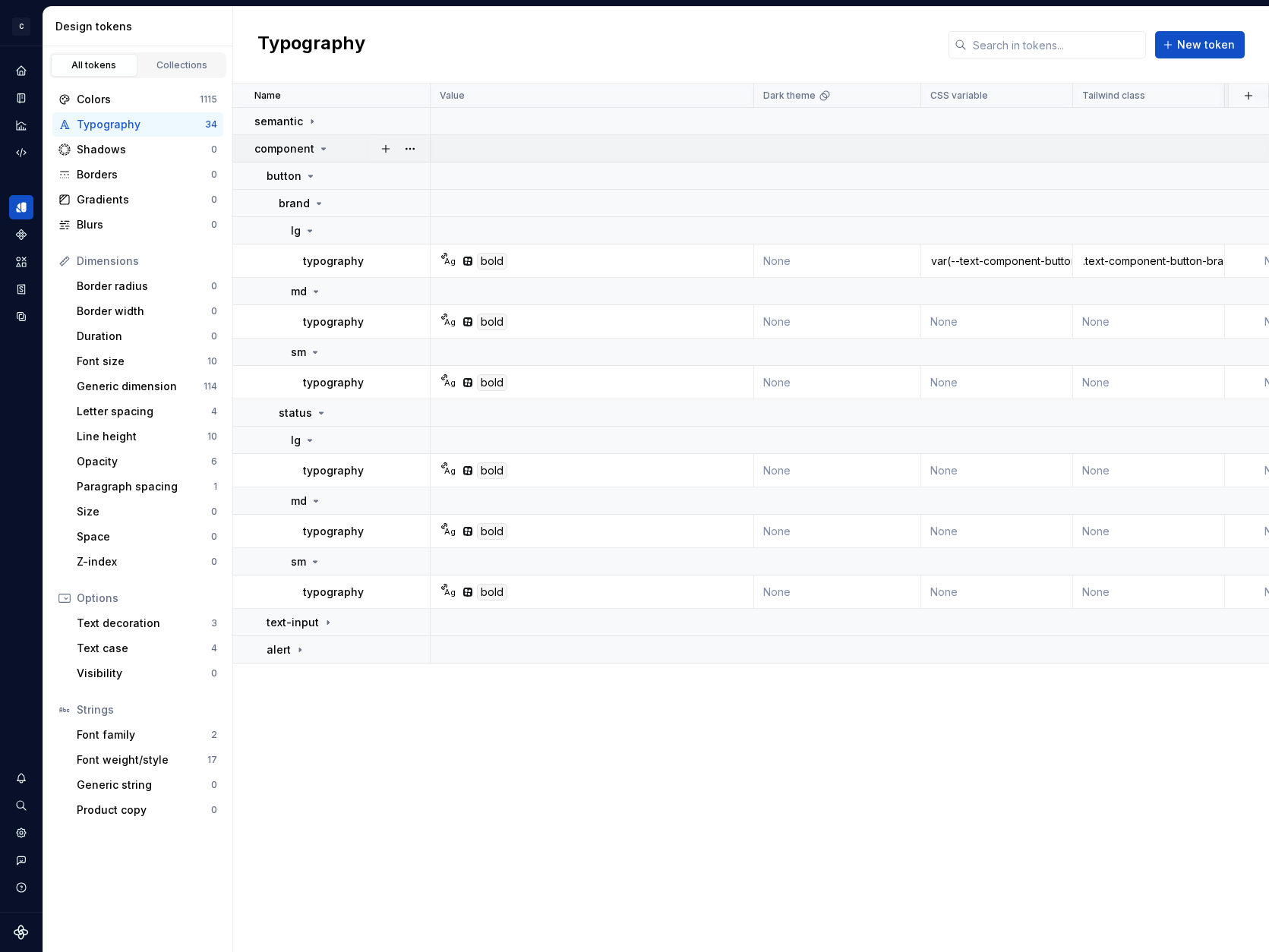
click at [319, 148] on icon at bounding box center [323, 149] width 12 height 12
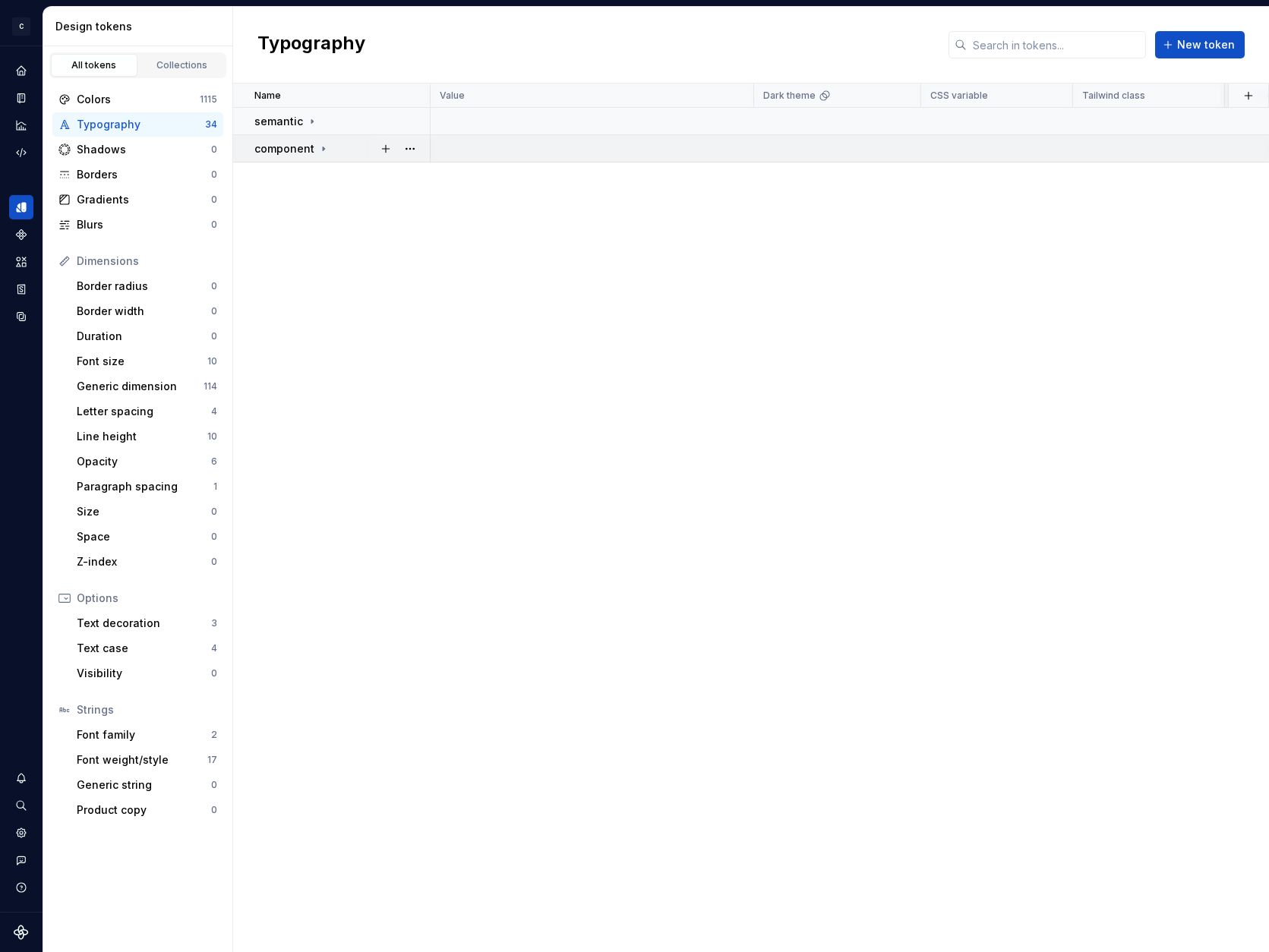
click at [319, 148] on icon at bounding box center [323, 149] width 12 height 12
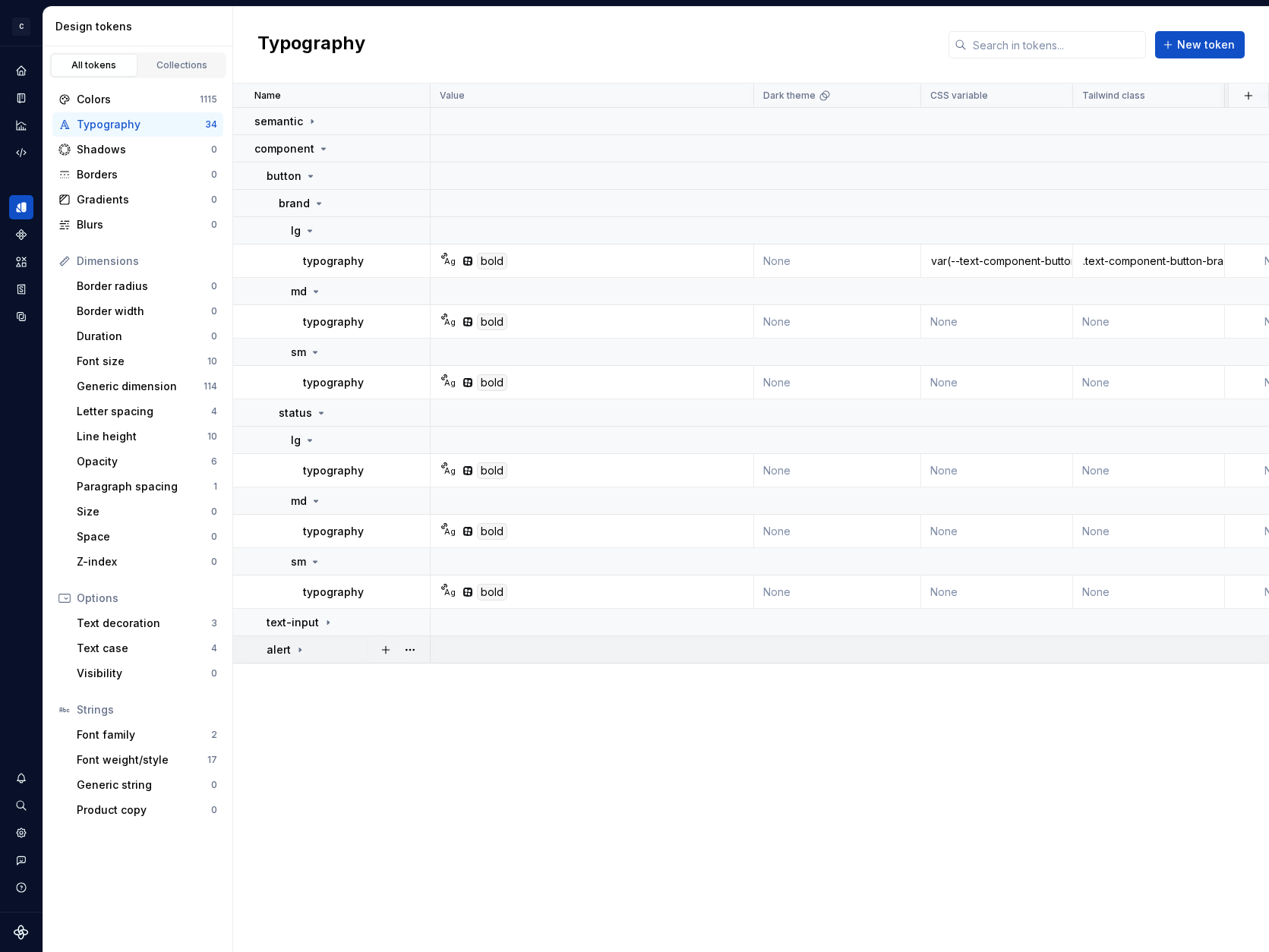
click at [301, 649] on icon at bounding box center [300, 650] width 12 height 12
click at [311, 176] on icon at bounding box center [311, 176] width 12 height 12
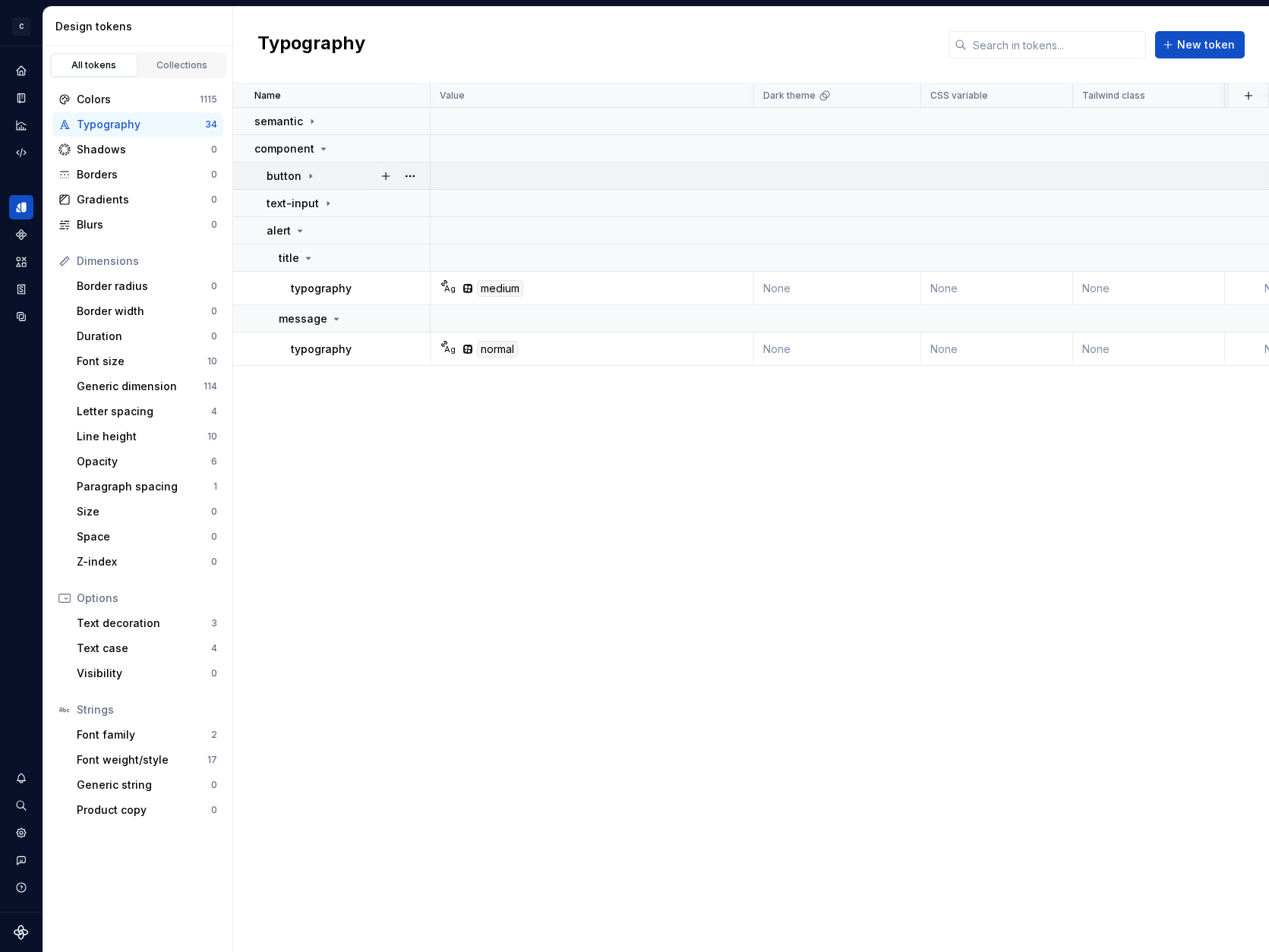
scroll to position [0, 1]
click at [299, 233] on icon at bounding box center [300, 231] width 12 height 12
click at [112, 99] on div "Colors" at bounding box center [138, 99] width 123 height 15
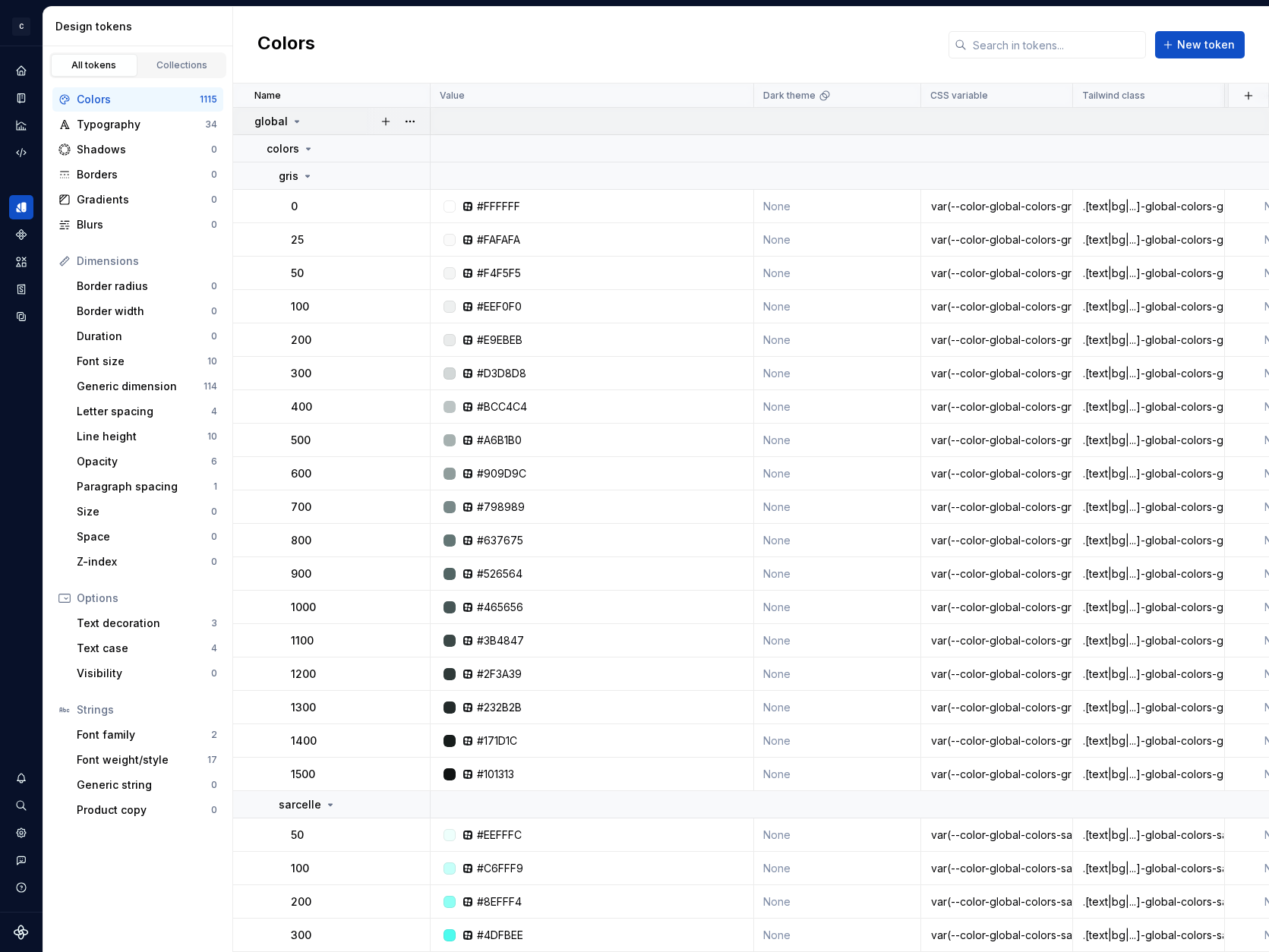
click at [294, 124] on icon at bounding box center [297, 122] width 12 height 12
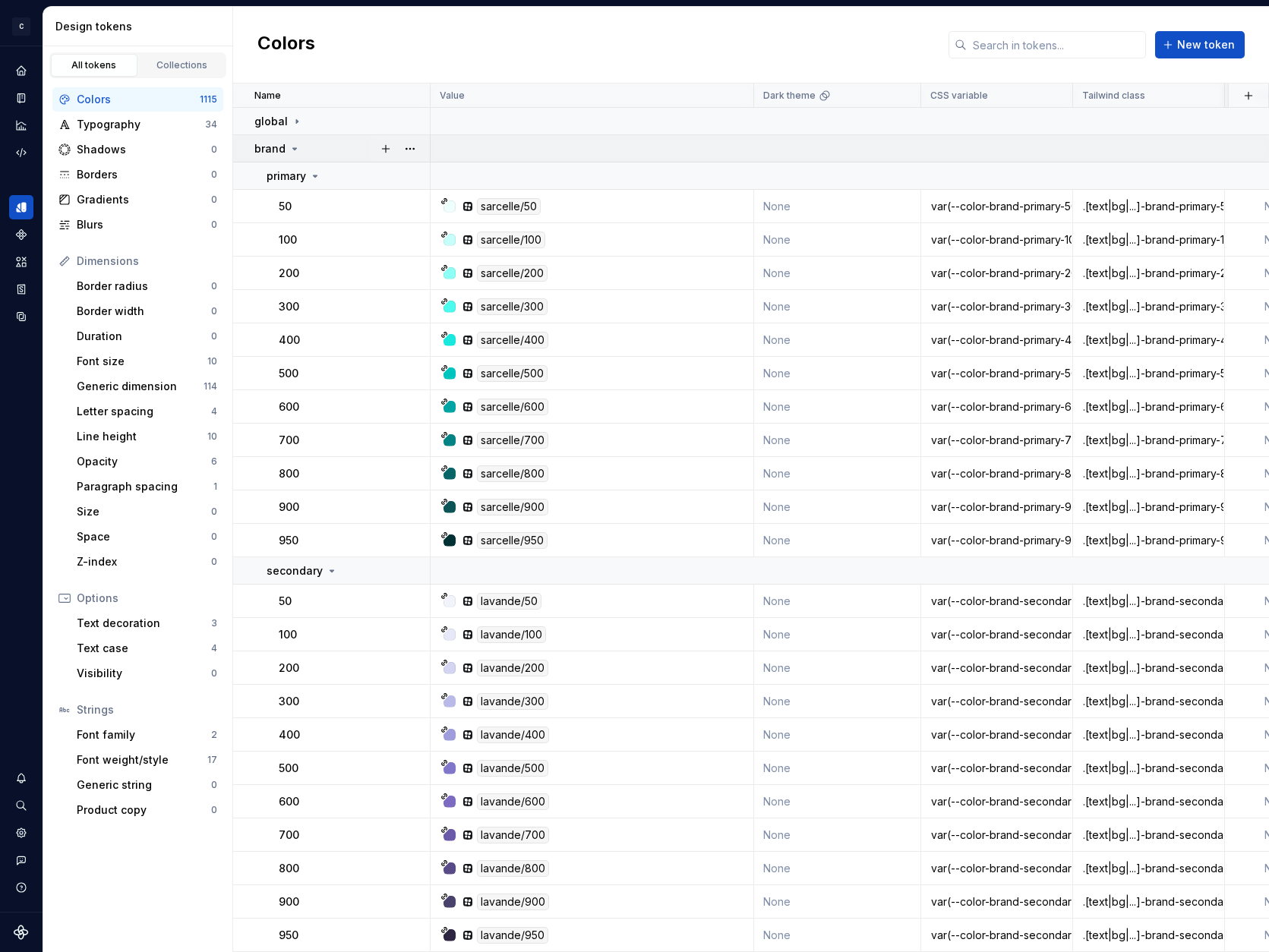
click at [296, 147] on icon at bounding box center [294, 149] width 12 height 12
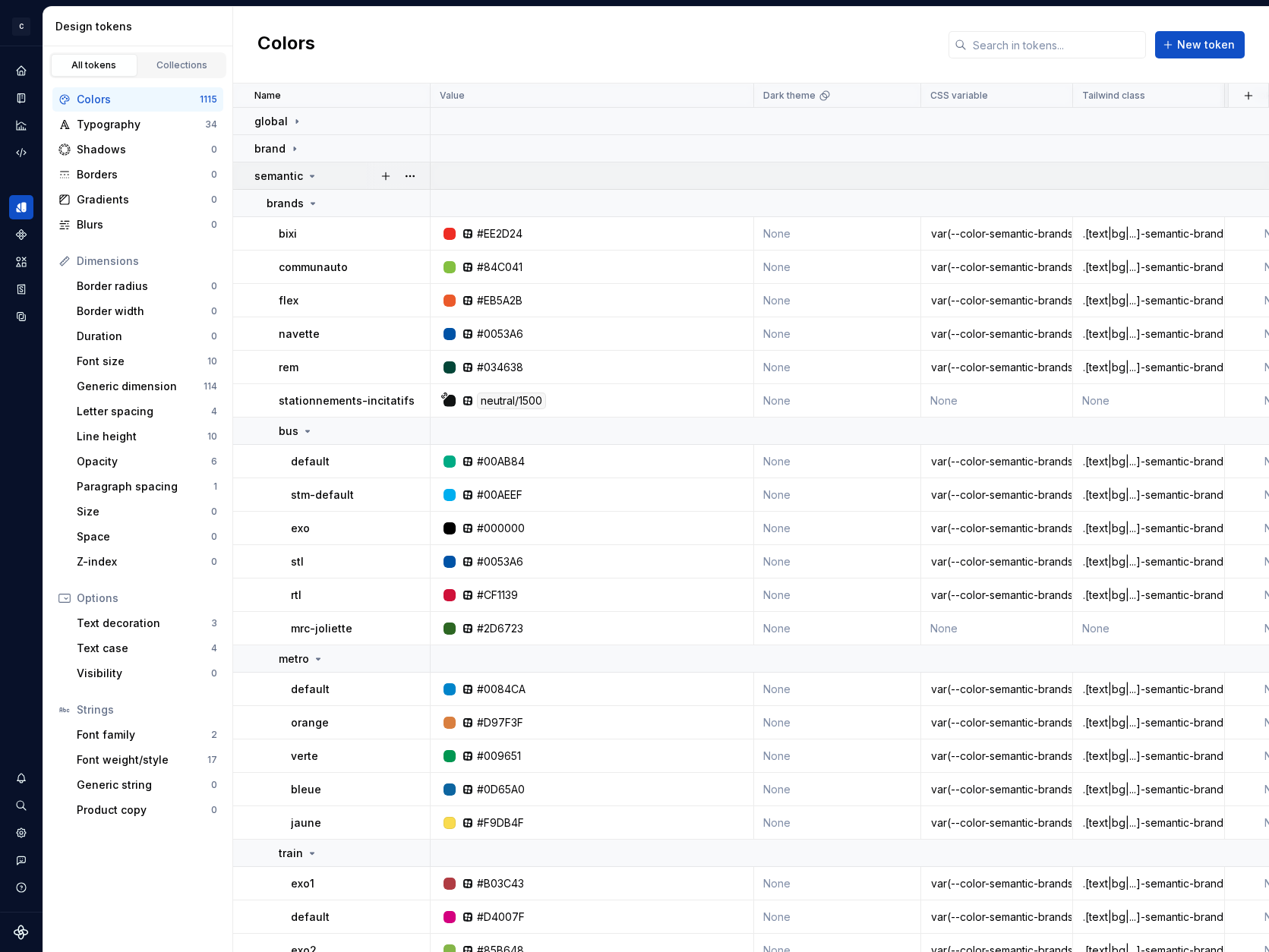
drag, startPoint x: 305, startPoint y: 174, endPoint x: 312, endPoint y: 187, distance: 14.8
click at [306, 174] on icon at bounding box center [312, 176] width 12 height 12
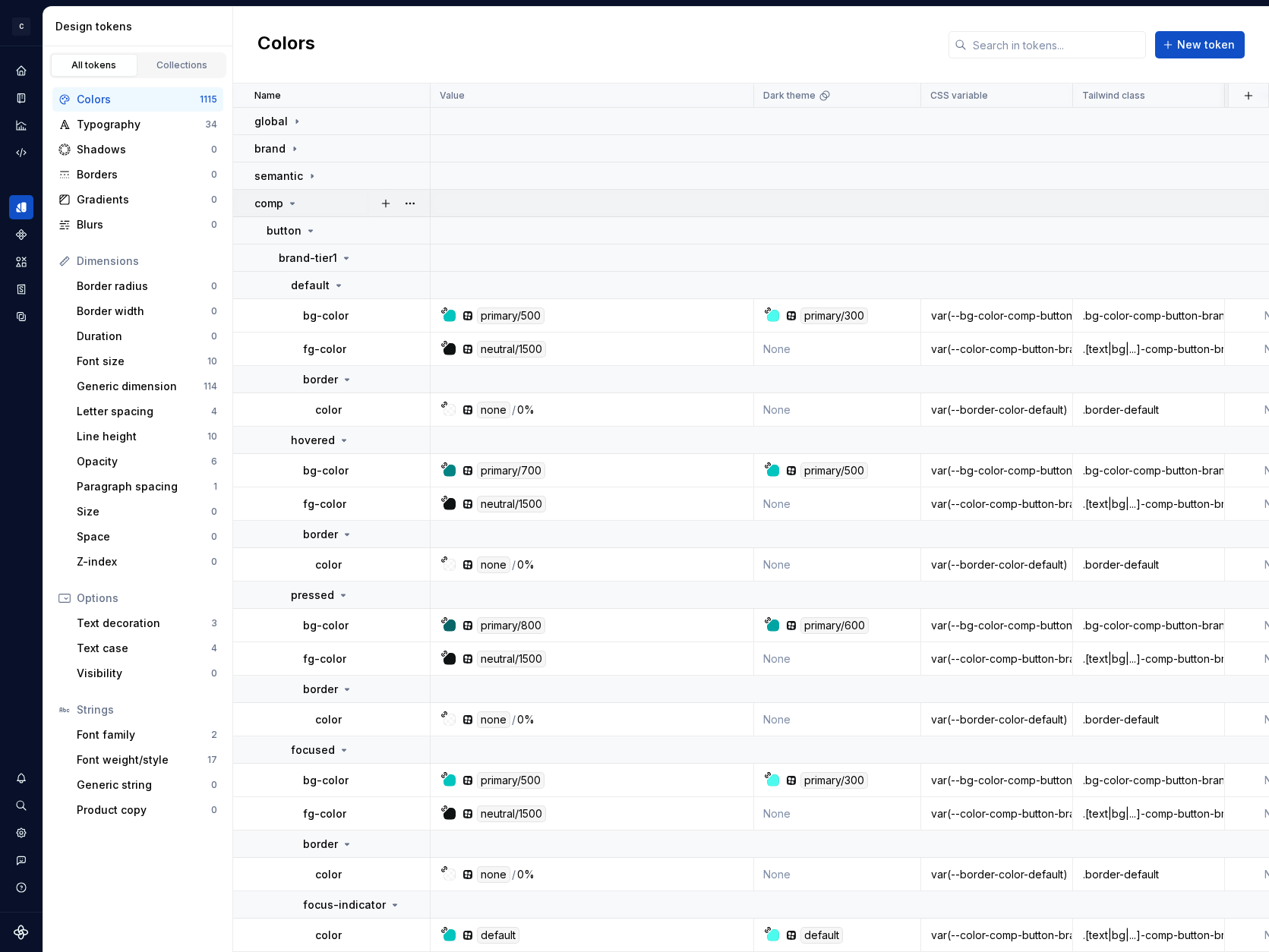
drag, startPoint x: 292, startPoint y: 205, endPoint x: 301, endPoint y: 216, distance: 14.2
click at [292, 205] on icon at bounding box center [292, 204] width 4 height 2
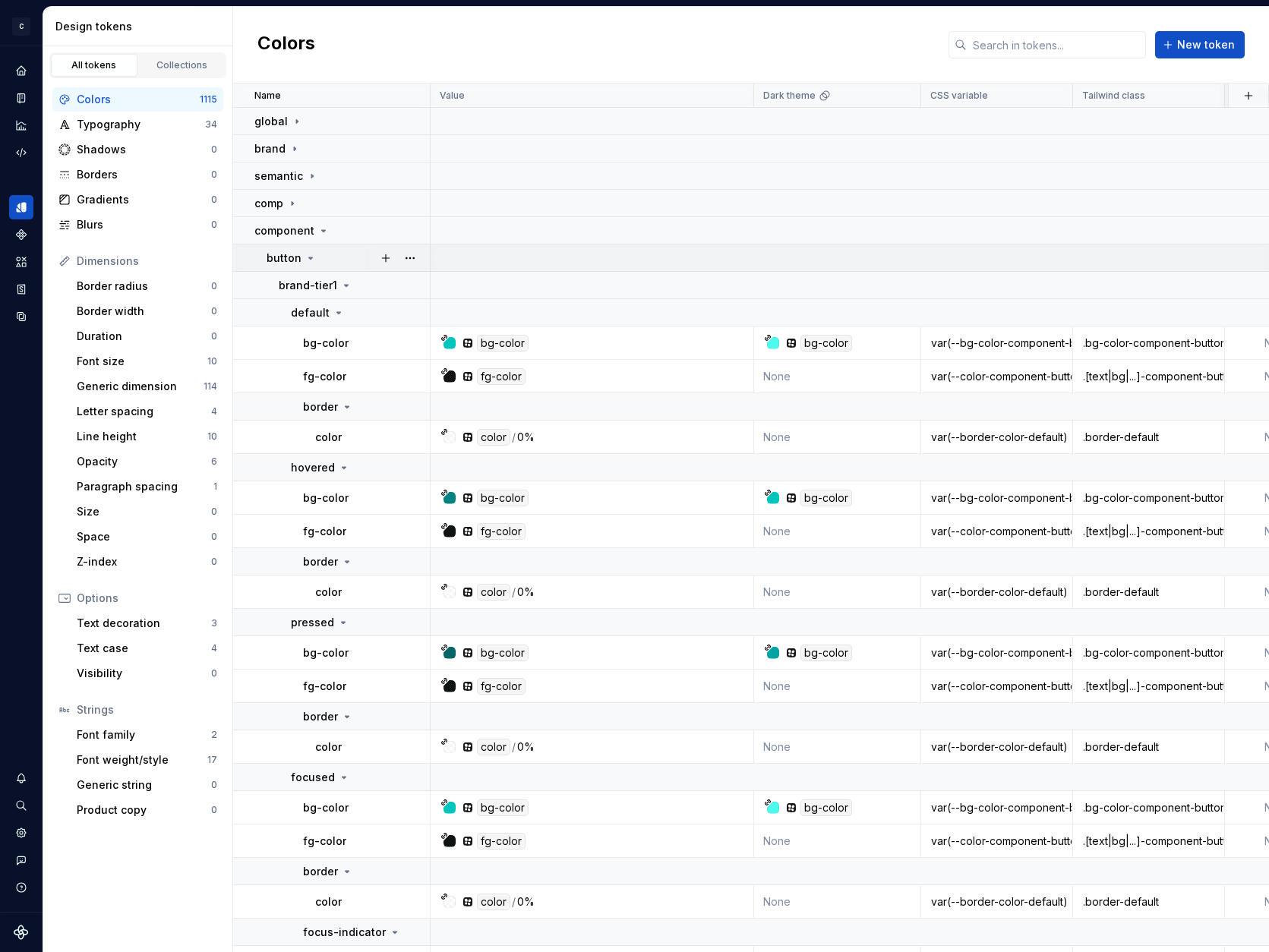
drag, startPoint x: 310, startPoint y: 256, endPoint x: 315, endPoint y: 270, distance: 14.9
click at [310, 256] on icon at bounding box center [311, 259] width 12 height 12
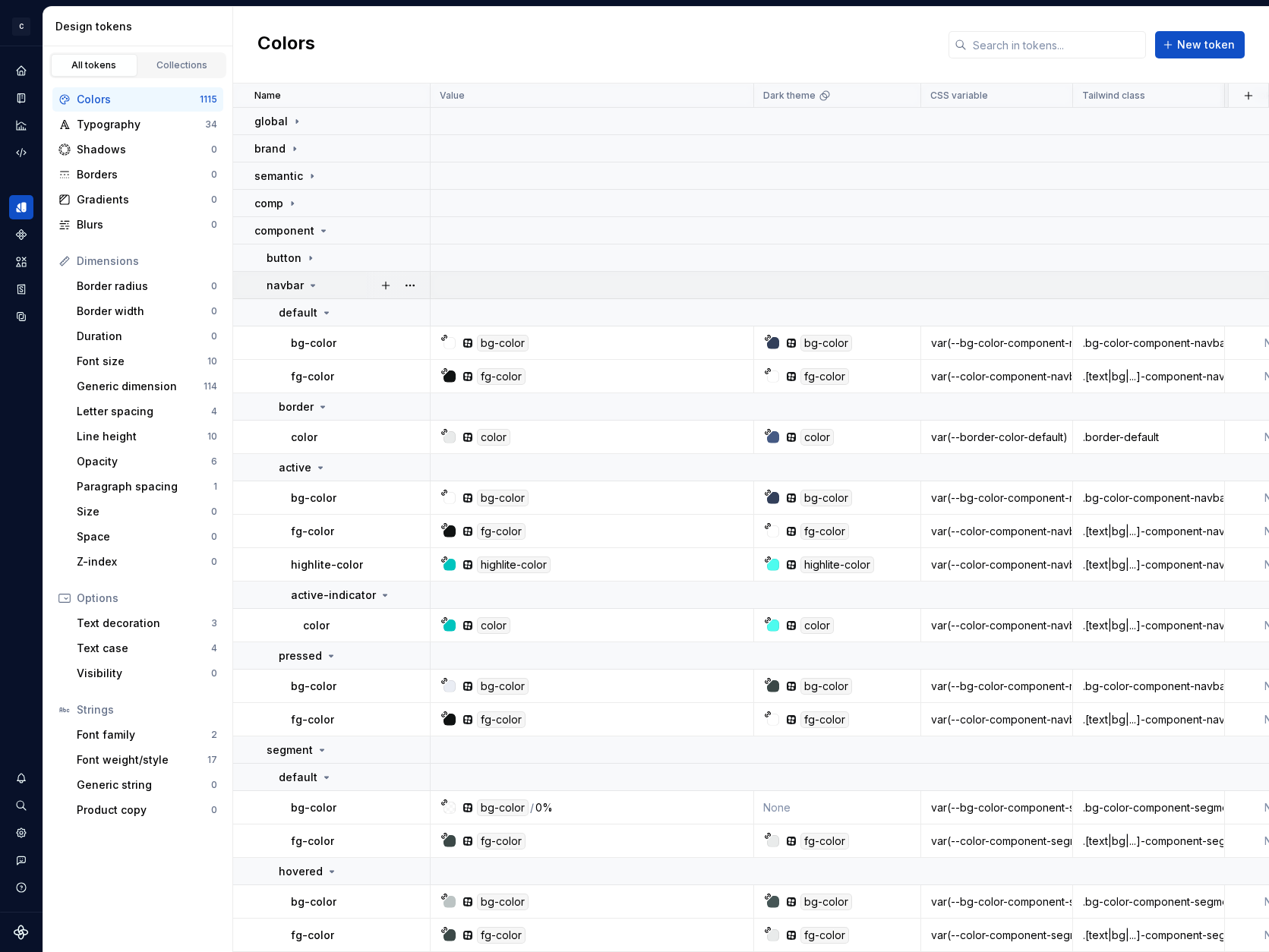
click at [314, 287] on icon at bounding box center [313, 286] width 12 height 12
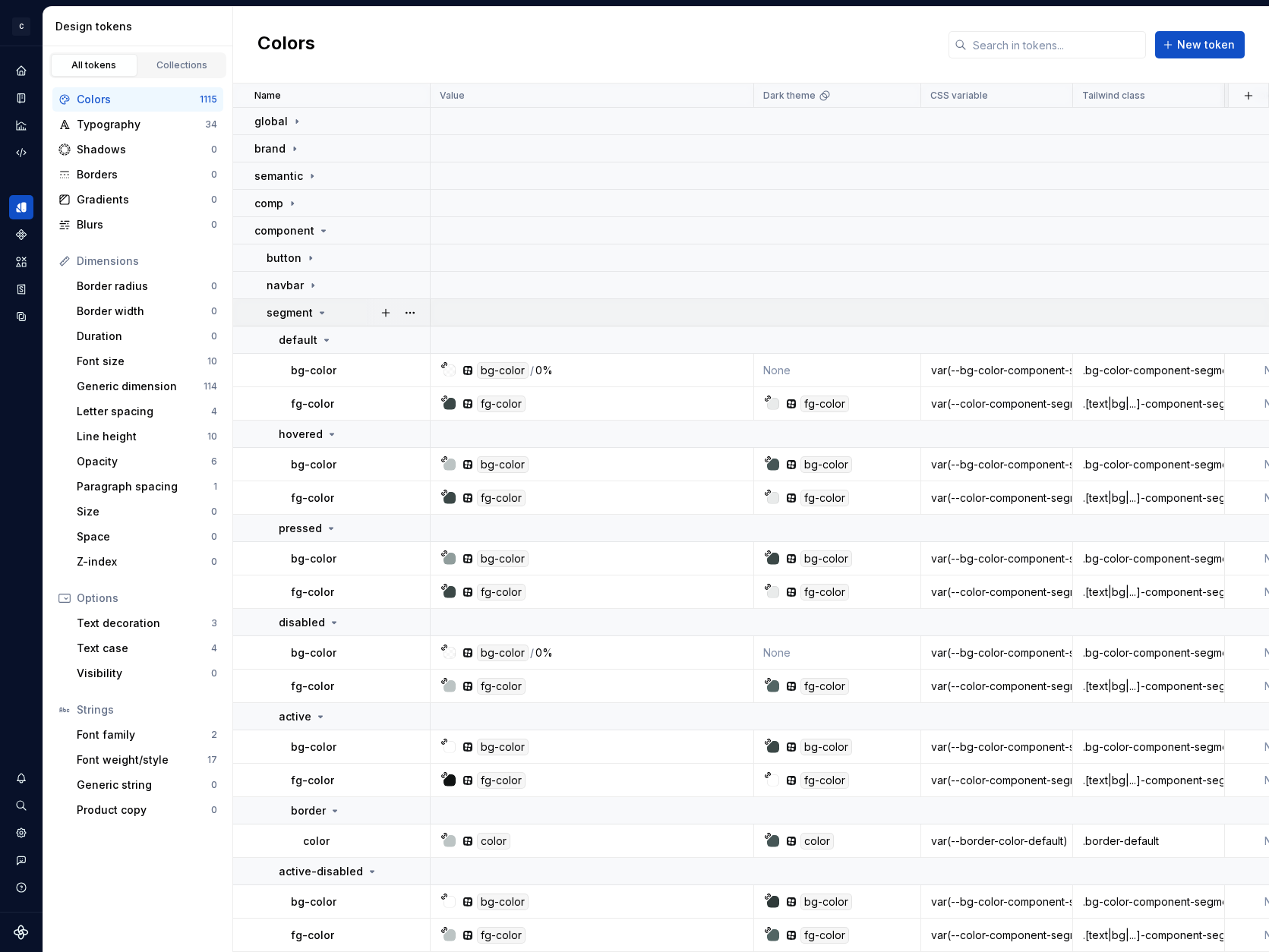
click at [316, 312] on icon at bounding box center [322, 313] width 12 height 12
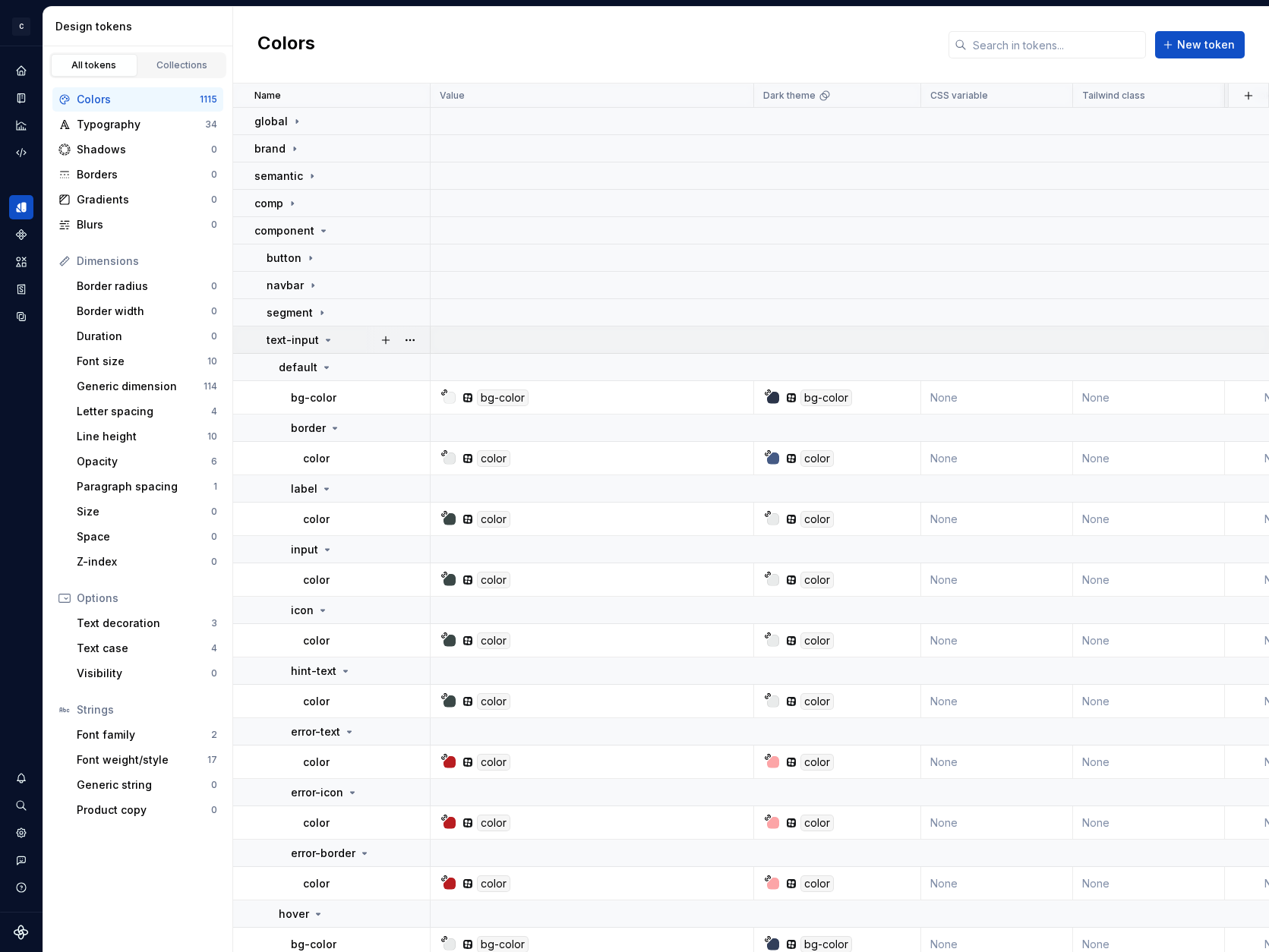
click at [323, 342] on icon at bounding box center [328, 341] width 12 height 12
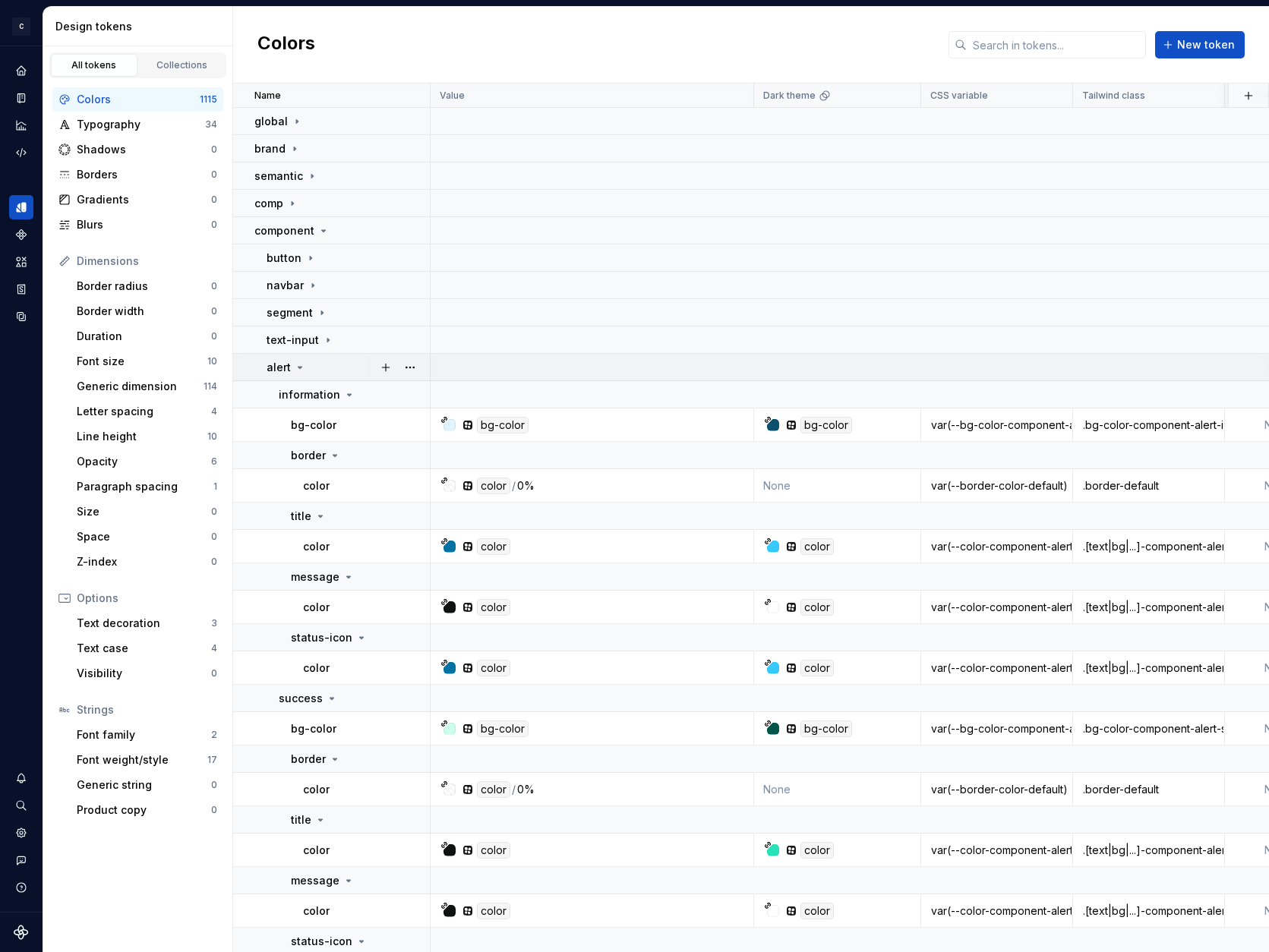
drag, startPoint x: 299, startPoint y: 365, endPoint x: 308, endPoint y: 373, distance: 12.0
click at [298, 365] on icon at bounding box center [300, 368] width 12 height 12
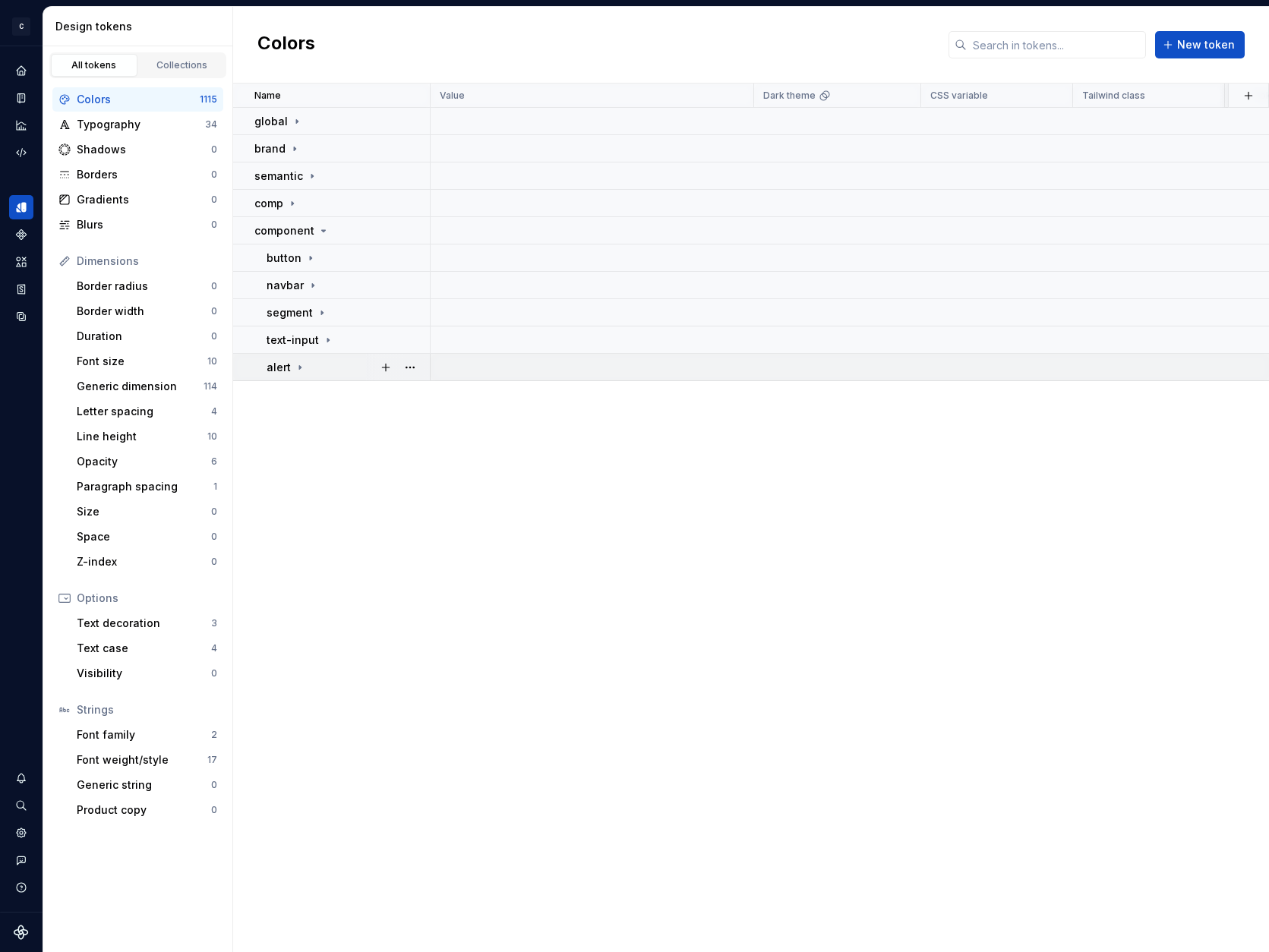
click at [299, 365] on icon at bounding box center [300, 368] width 12 height 12
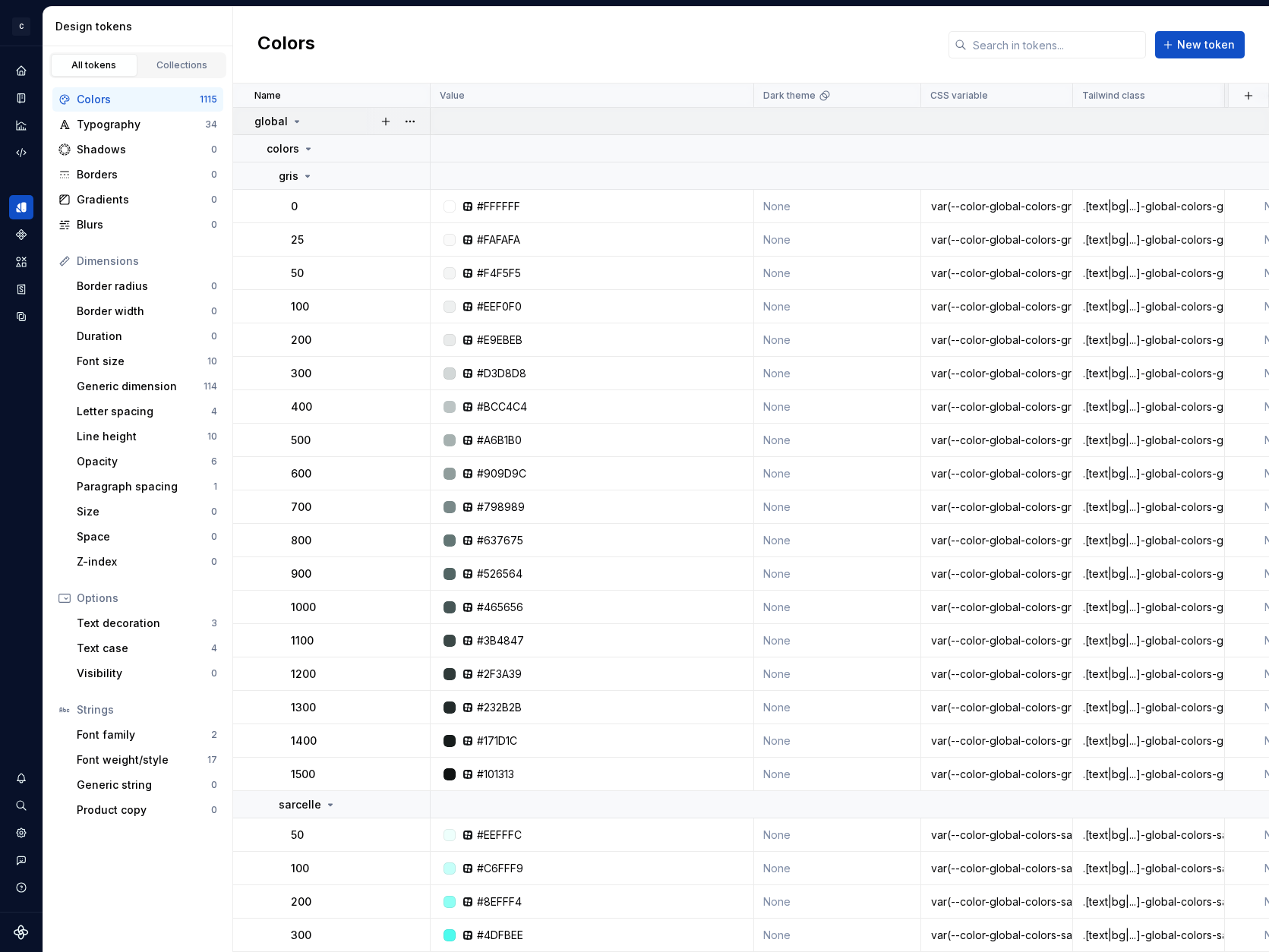
click at [295, 123] on icon at bounding box center [297, 122] width 4 height 2
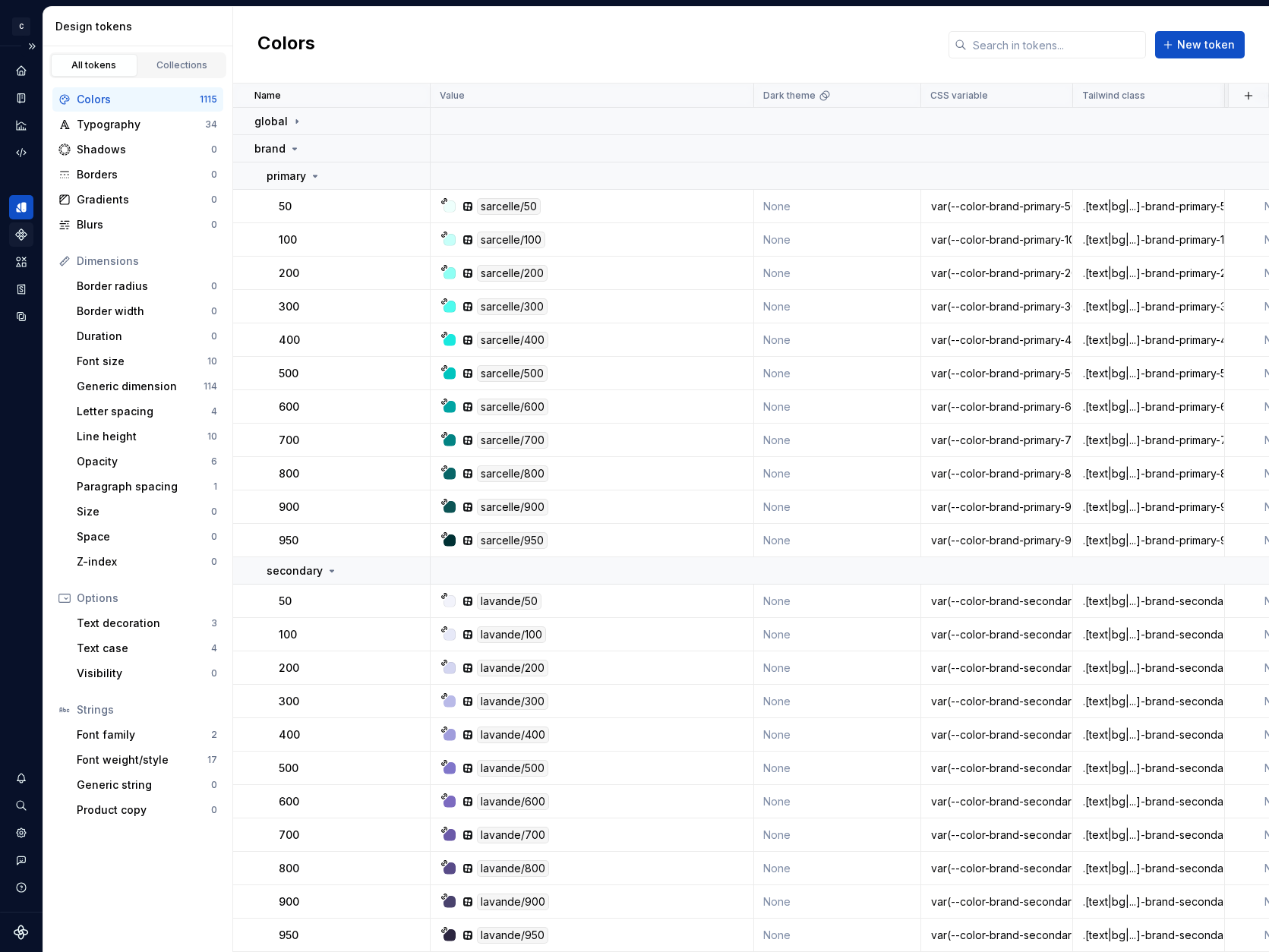
click at [21, 234] on icon "Components" at bounding box center [21, 235] width 14 height 14
